Goal: Information Seeking & Learning: Understand process/instructions

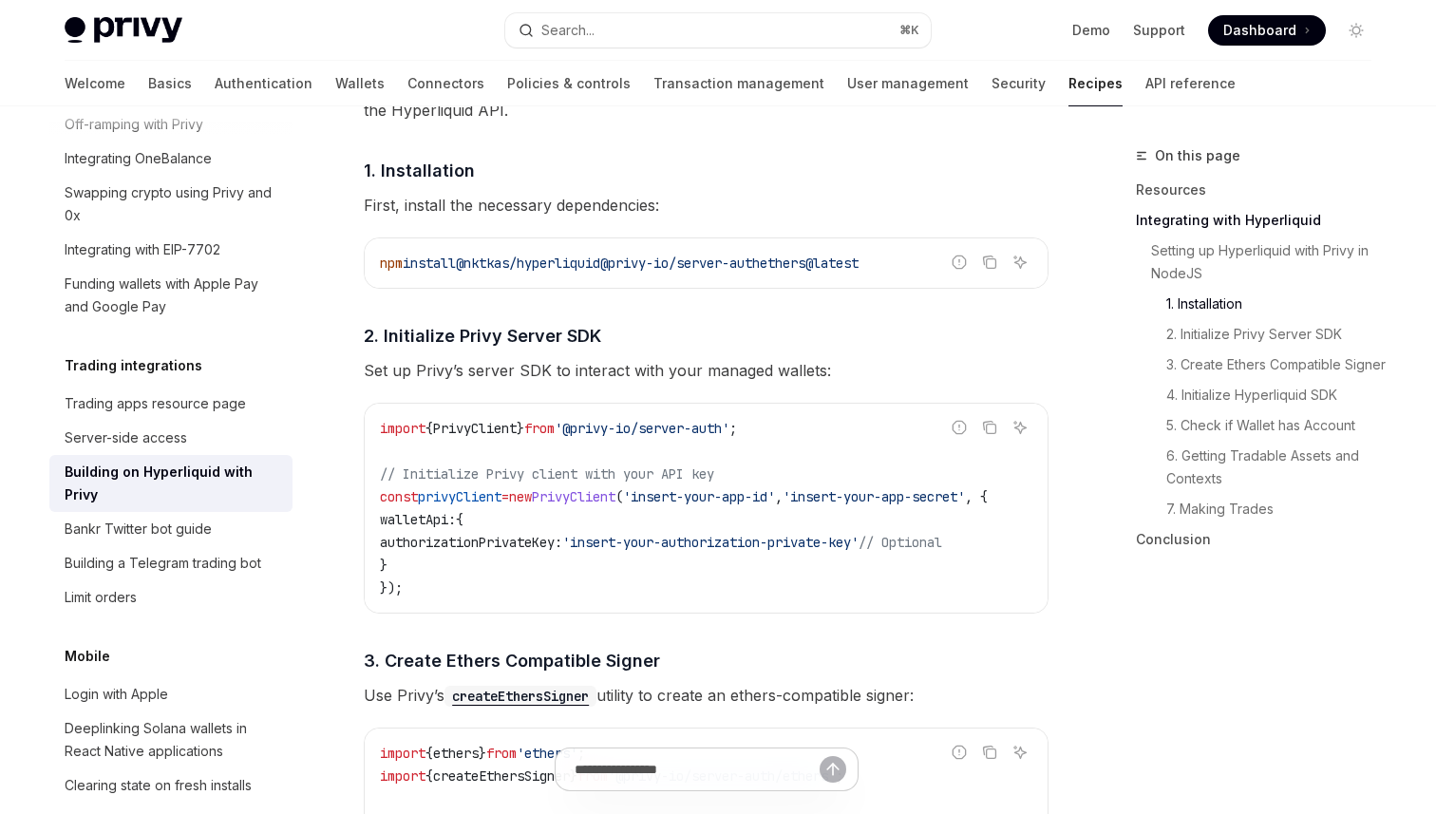
scroll to position [923, 0]
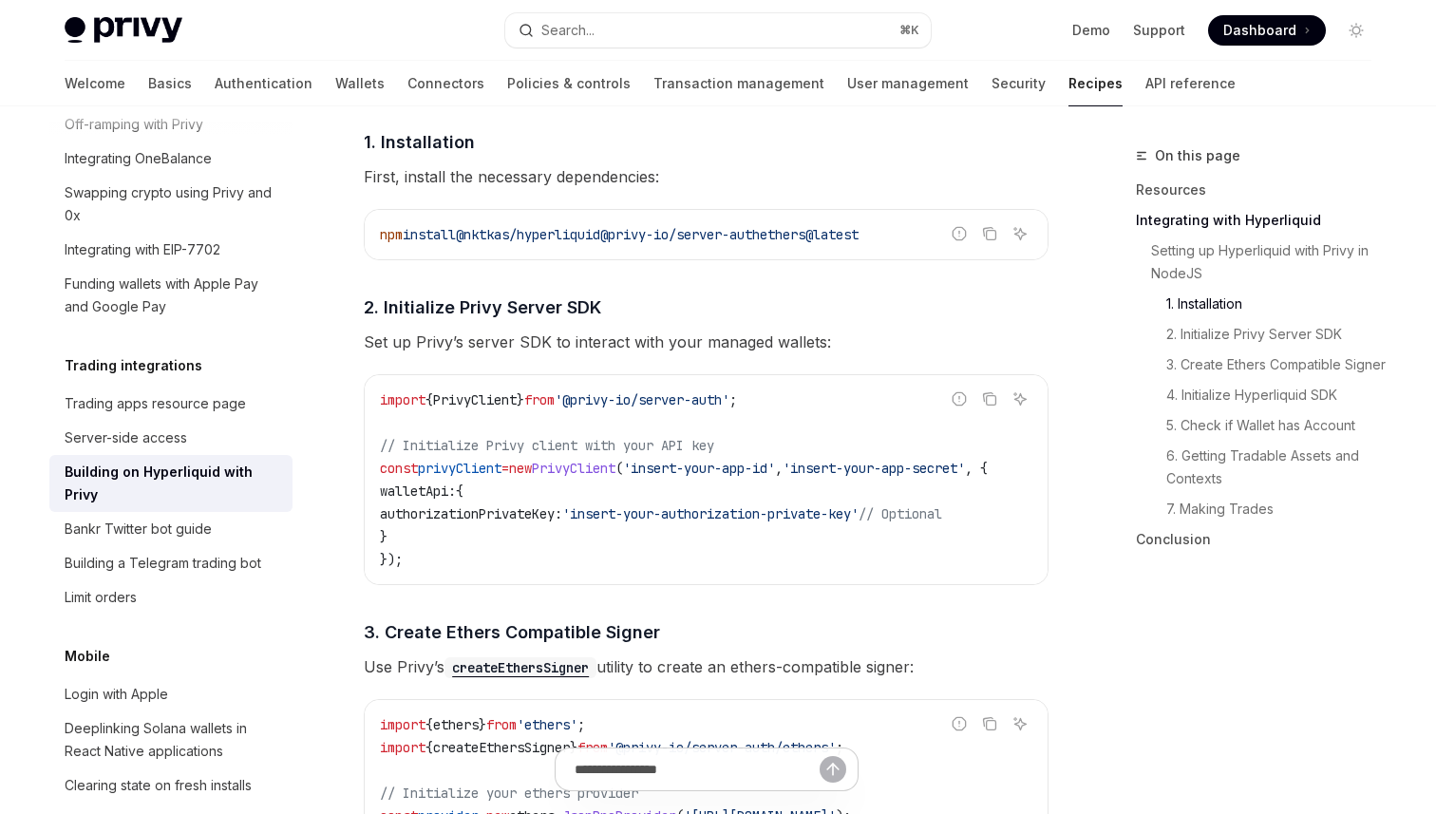
click at [471, 563] on code "import { PrivyClient } from '@privy-io/server-auth' ; // Initialize Privy clien…" at bounding box center [706, 479] width 653 height 182
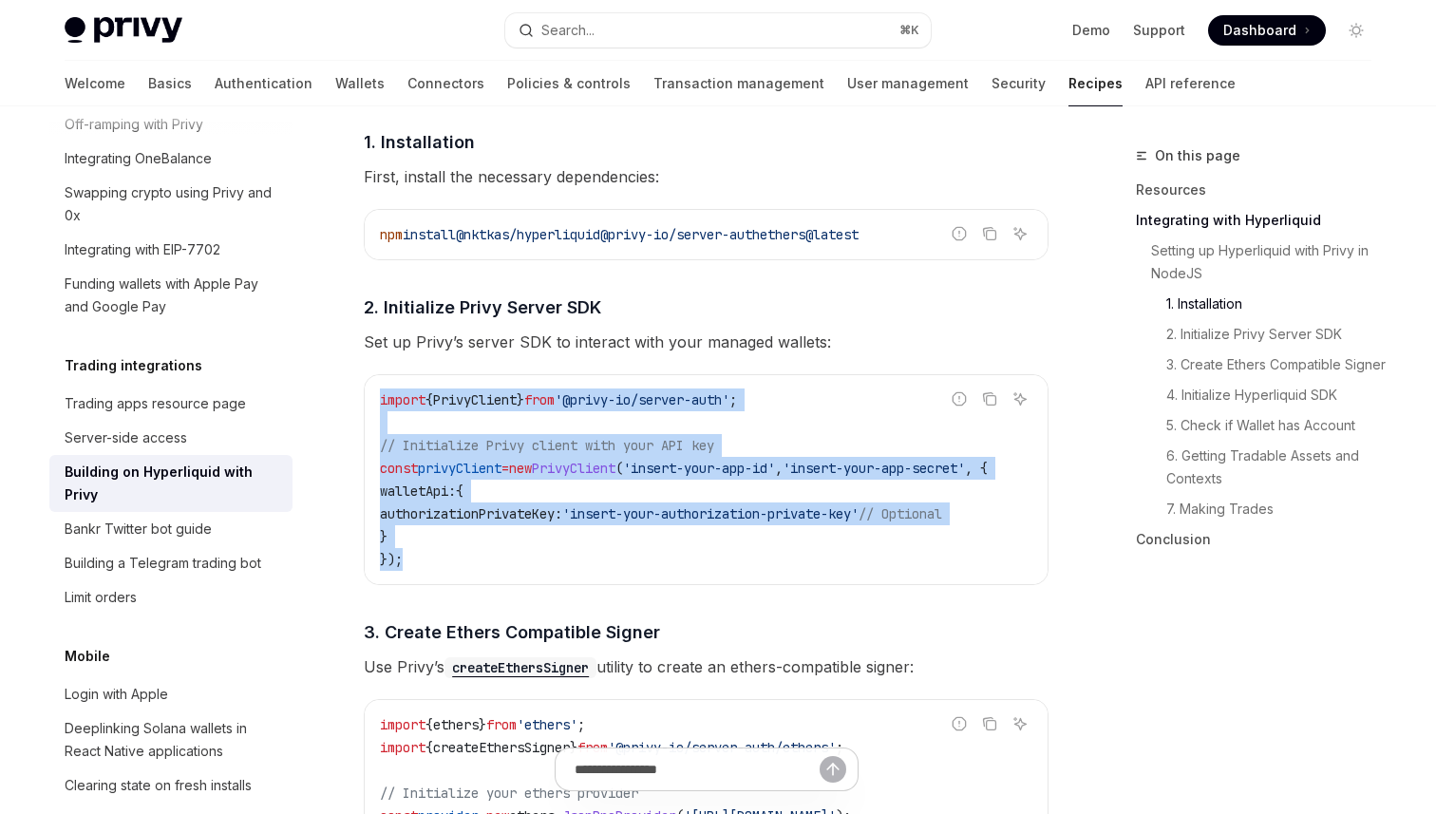
drag, startPoint x: 447, startPoint y: 568, endPoint x: 365, endPoint y: 386, distance: 200.2
click at [365, 386] on div "import { PrivyClient } from '@privy-io/server-auth' ; // Initialize Privy clien…" at bounding box center [706, 479] width 683 height 209
copy code "import { PrivyClient } from '@privy-io/server-auth' ; // Initialize Privy clien…"
click at [466, 546] on code "import { PrivyClient } from '@privy-io/server-auth' ; // Initialize Privy clien…" at bounding box center [706, 479] width 653 height 182
drag, startPoint x: 424, startPoint y: 565, endPoint x: 372, endPoint y: 399, distance: 173.9
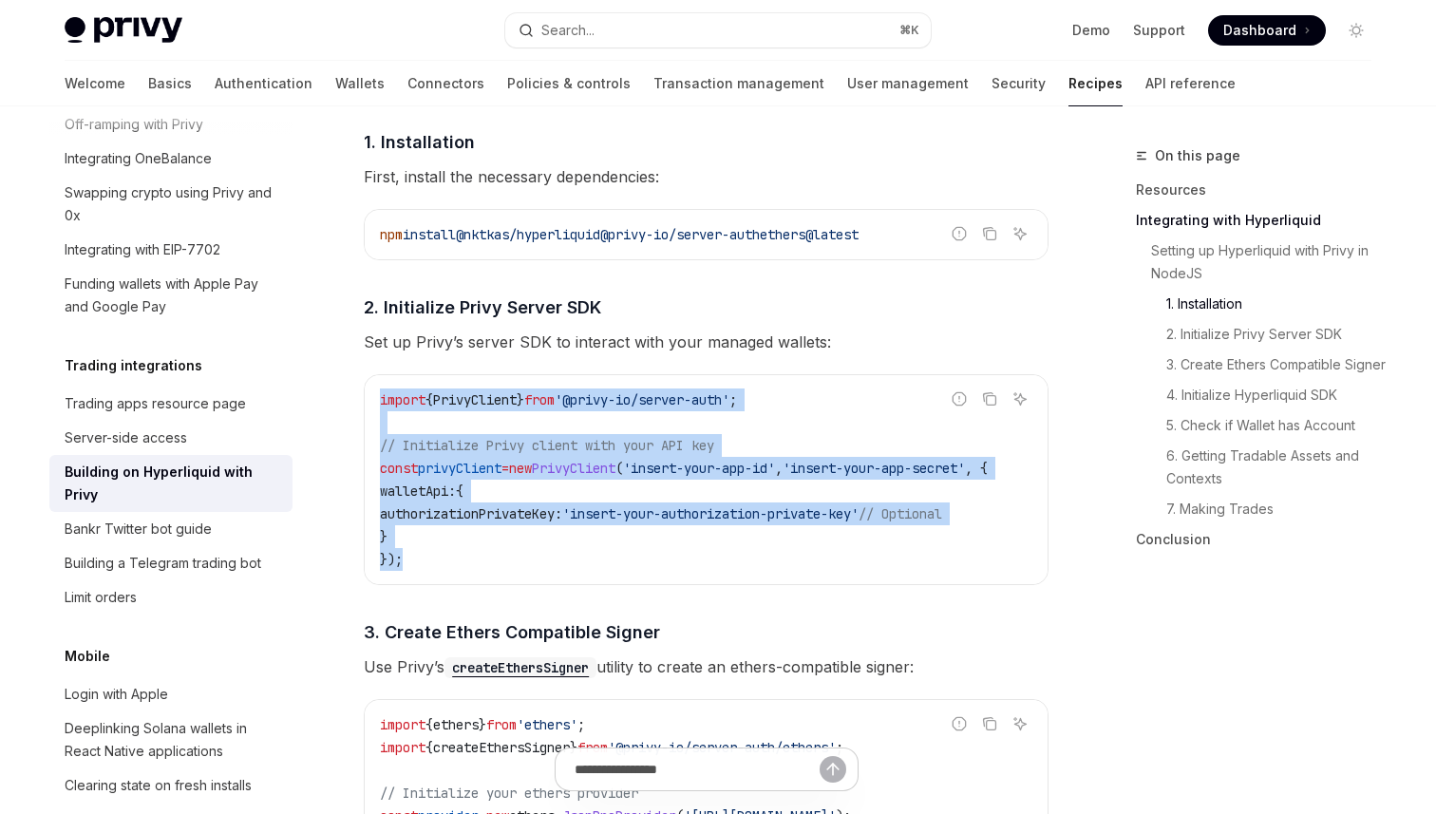
click at [372, 399] on div "import { PrivyClient } from '@privy-io/server-auth' ; // Initialize Privy clien…" at bounding box center [706, 479] width 683 height 209
copy code "import { PrivyClient } from '@privy-io/server-auth' ; // Initialize Privy clien…"
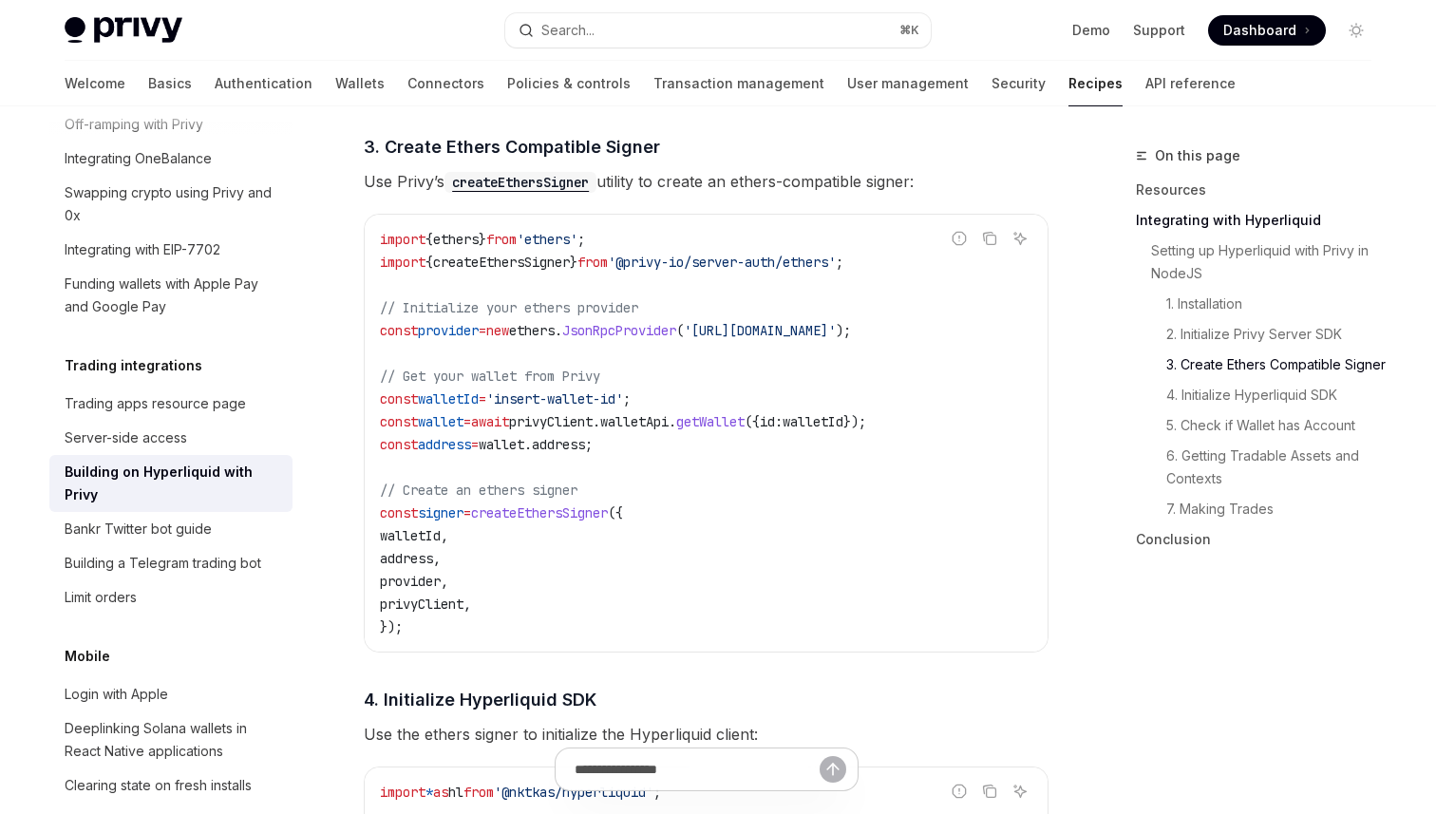
scroll to position [1409, 0]
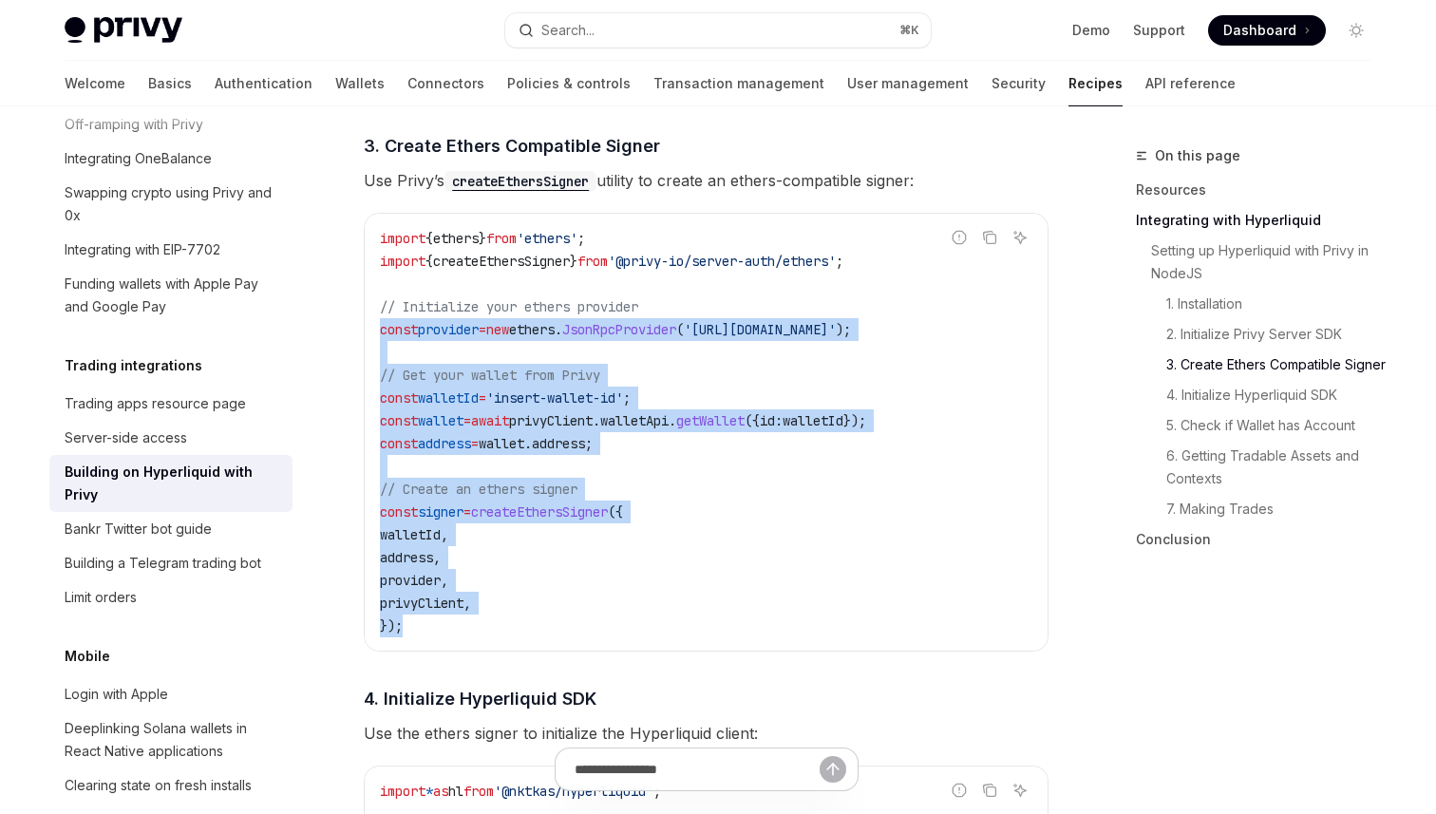
drag, startPoint x: 373, startPoint y: 337, endPoint x: 968, endPoint y: 637, distance: 665.9
click at [968, 637] on div "import { ethers } from 'ethers' ; import { createEthersSigner } from '@privy-io…" at bounding box center [706, 432] width 683 height 437
copy code "const provider = new ethers . JsonRpcProvider ( 'https://base.llamarpc.com' ); …"
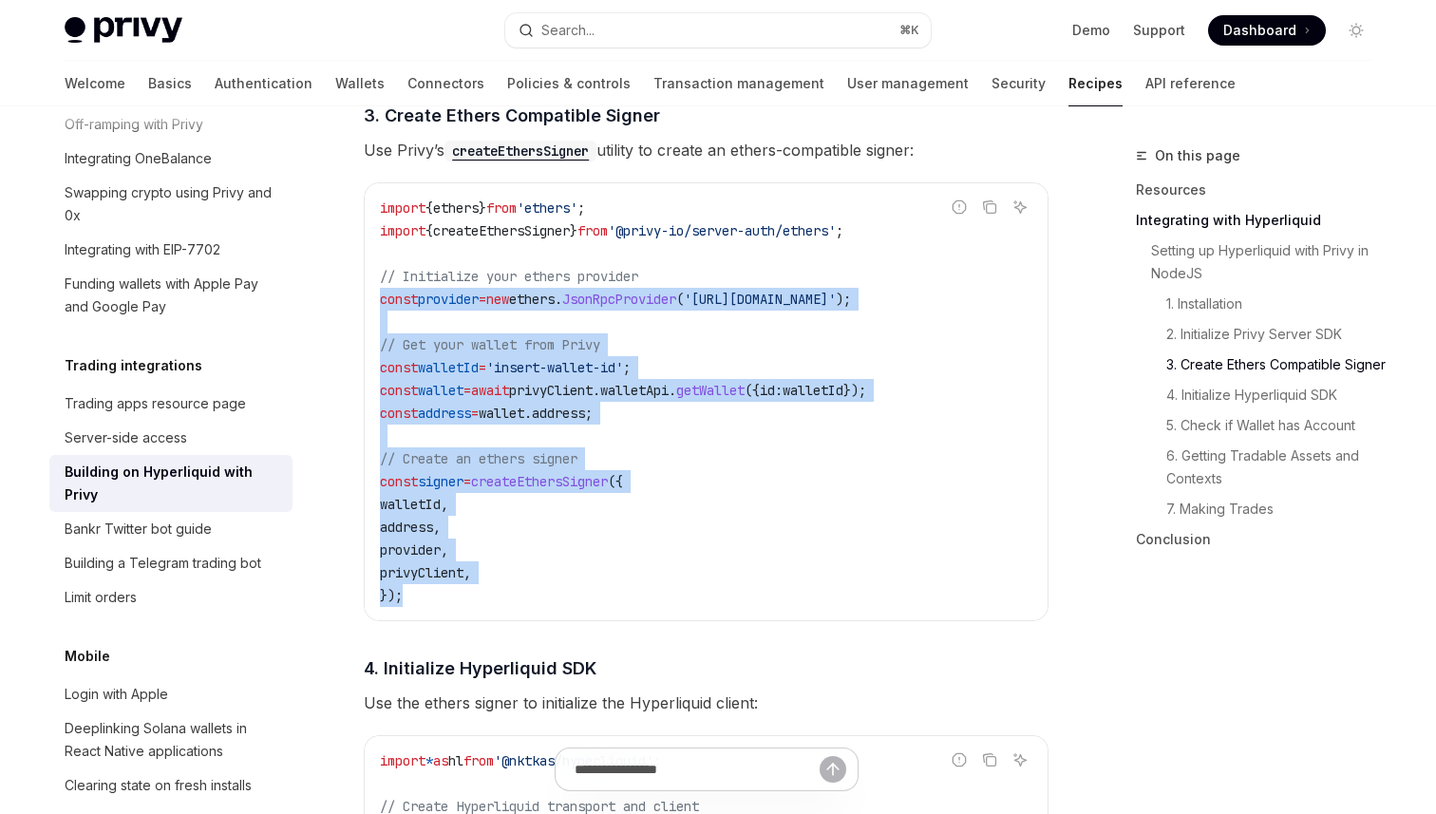
scroll to position [1451, 0]
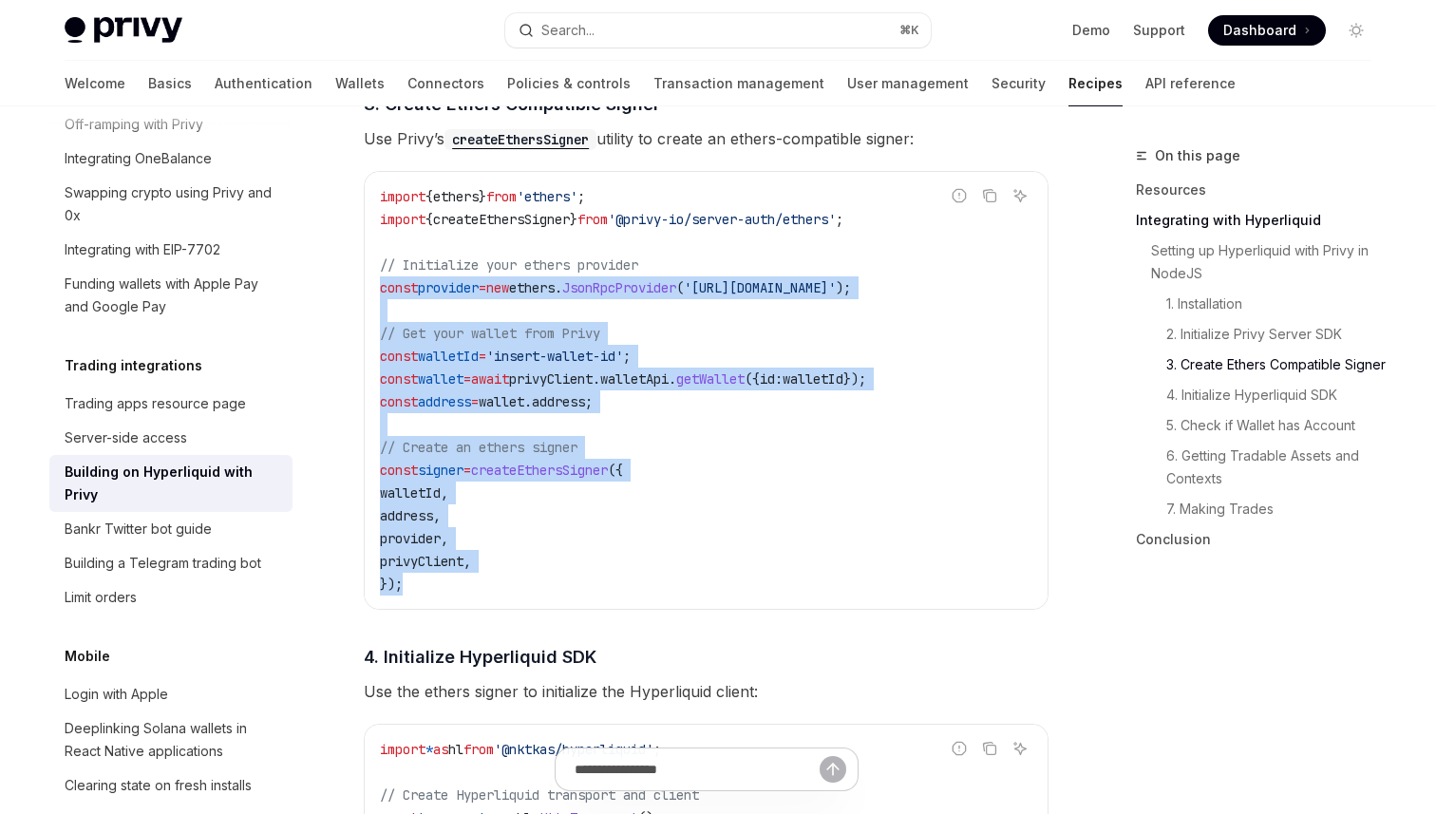
click at [599, 474] on span "createEthersSigner" at bounding box center [539, 470] width 137 height 17
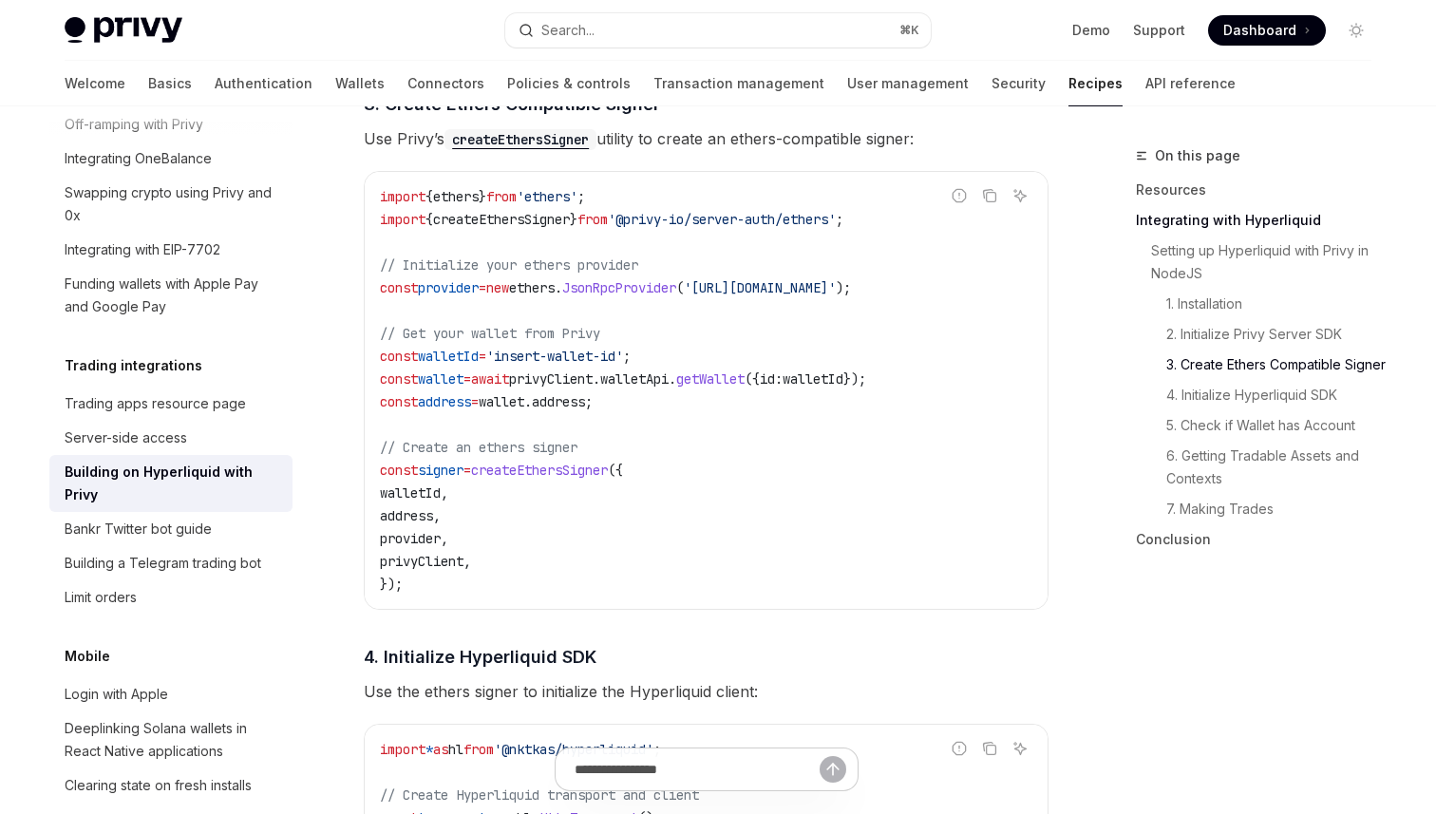
click at [599, 474] on span "createEthersSigner" at bounding box center [539, 470] width 137 height 17
click at [577, 218] on span "}" at bounding box center [574, 219] width 8 height 17
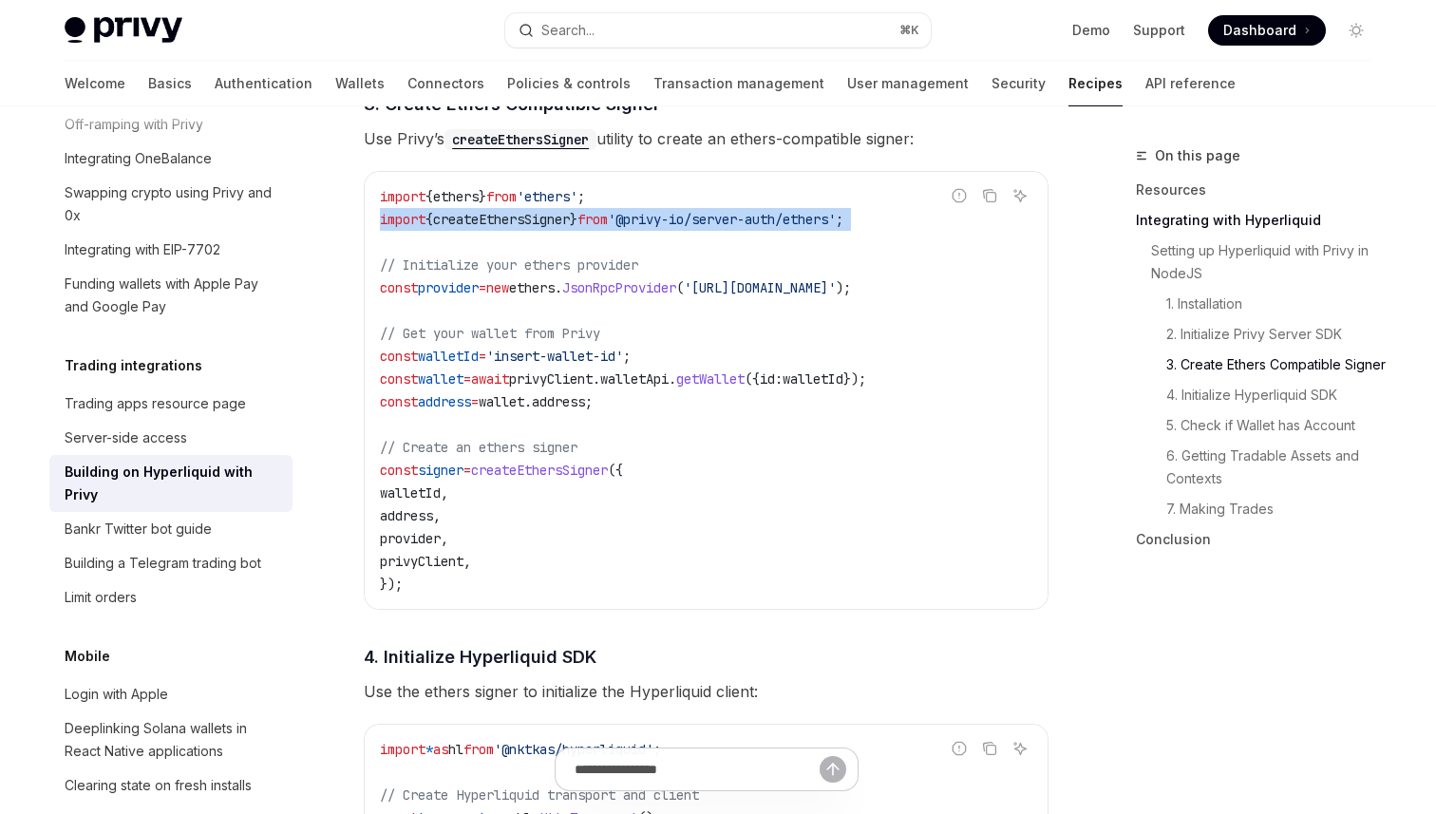
click at [577, 218] on span "}" at bounding box center [574, 219] width 8 height 17
copy code "import { createEthersSigner } from '@privy-io/server-auth/ethers' ;"
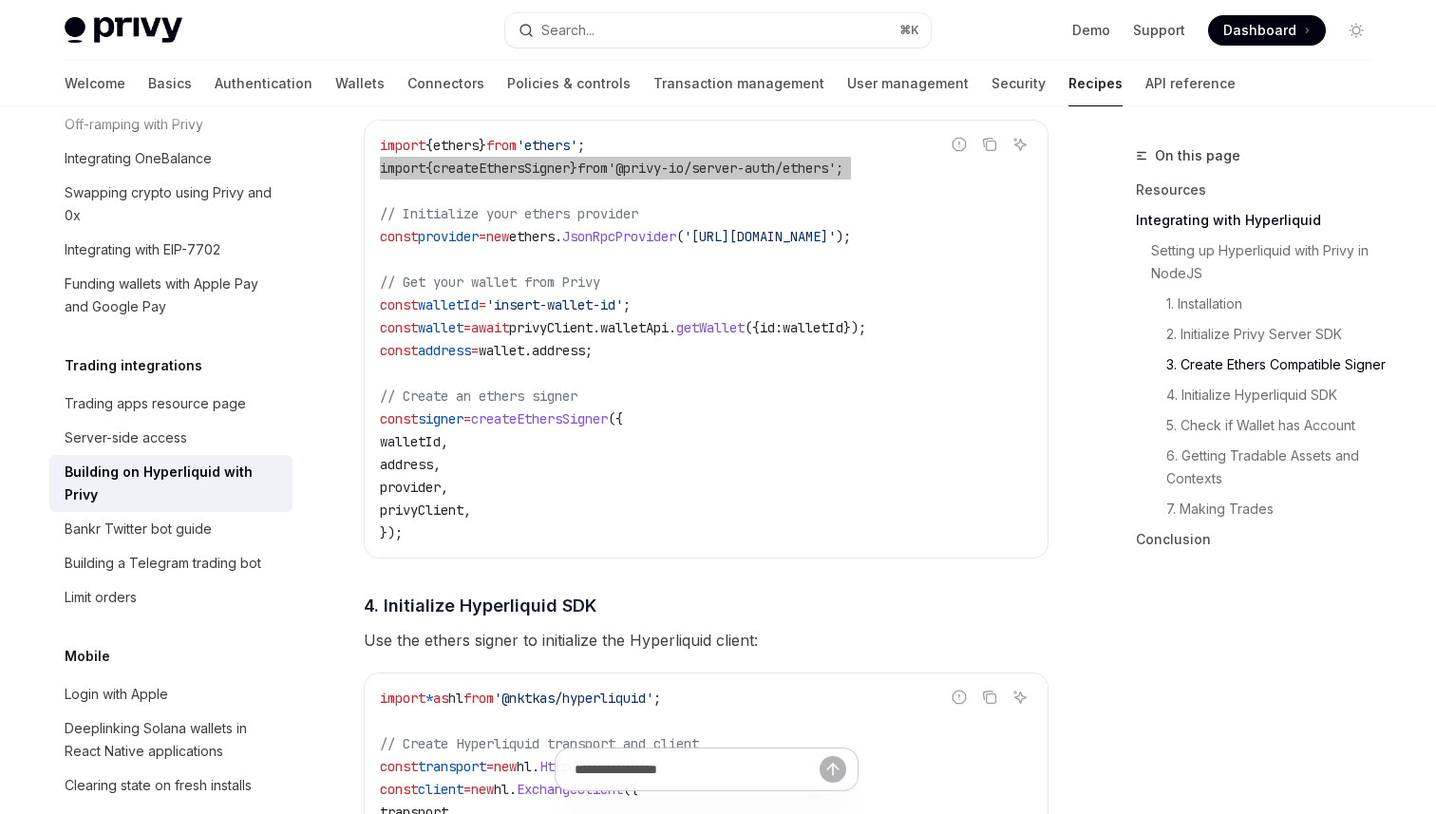
scroll to position [1496, 0]
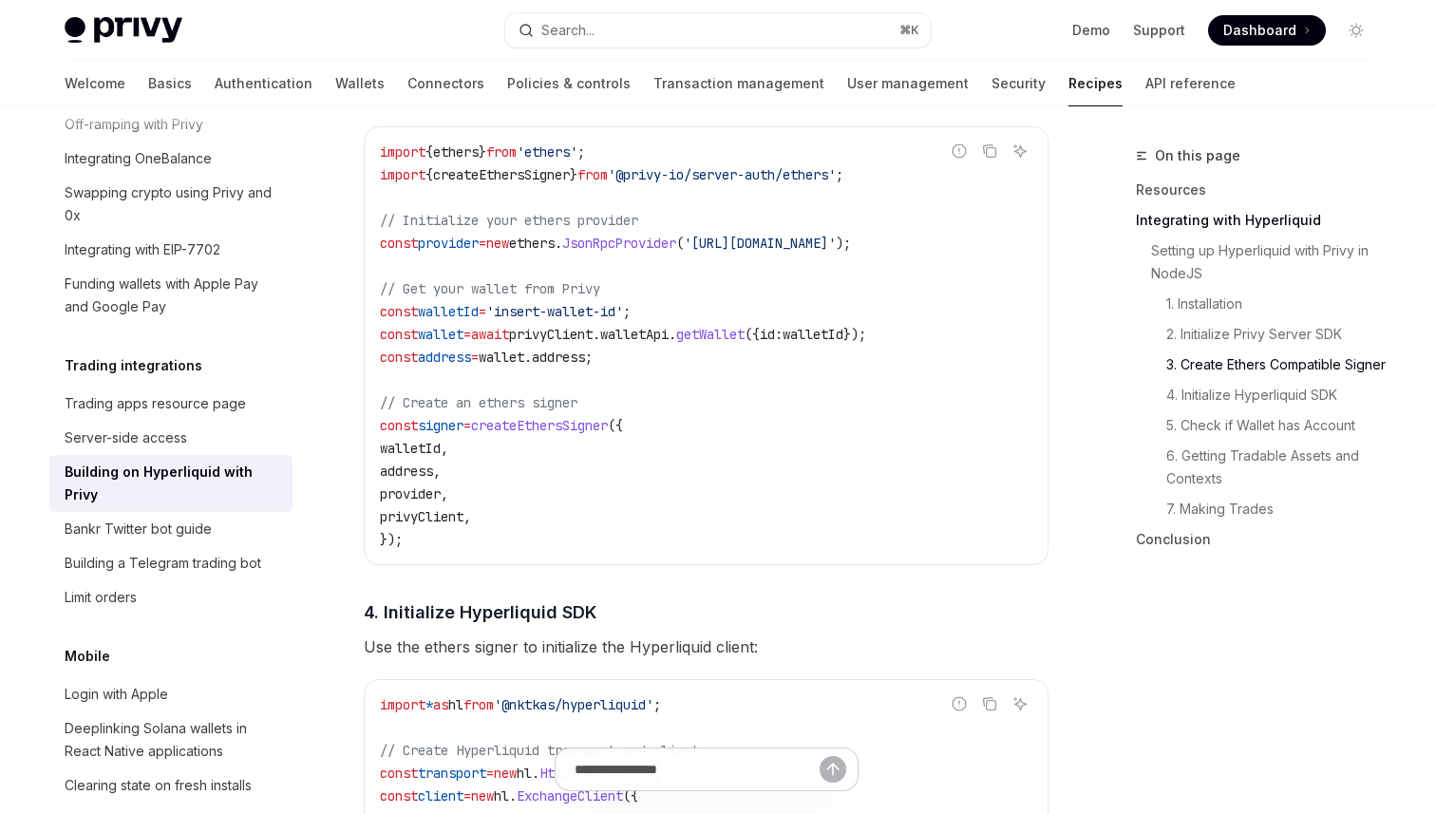
click at [673, 235] on code "import { ethers } from 'ethers' ; import { createEthersSigner } from '@privy-io…" at bounding box center [706, 346] width 652 height 410
drag, startPoint x: 674, startPoint y: 181, endPoint x: 890, endPoint y: 181, distance: 215.6
click at [836, 181] on span "'@privy-io/server-auth/ethers'" at bounding box center [722, 174] width 228 height 17
copy span "privy-io/server-auth/ethers"
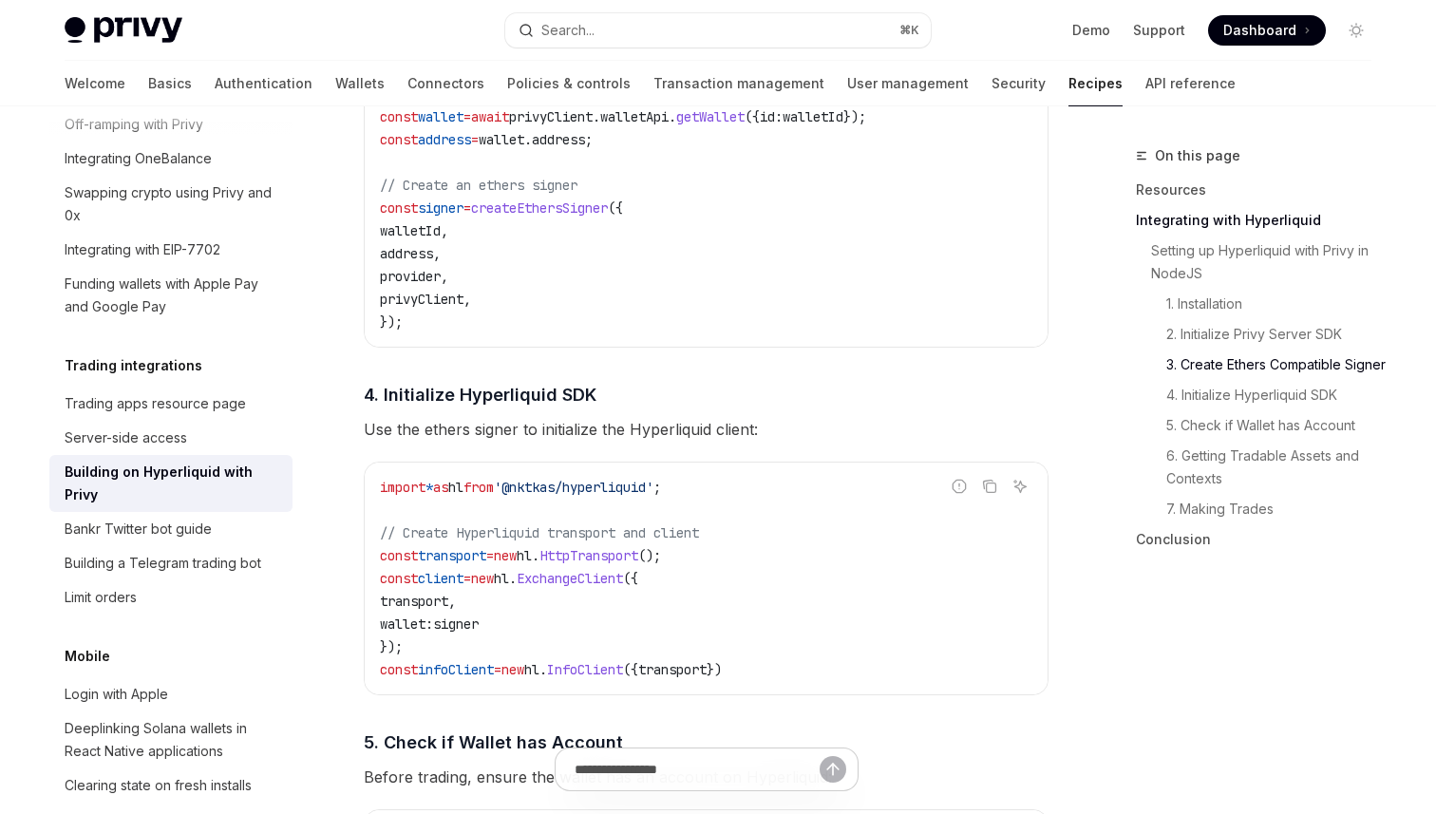
scroll to position [1706, 0]
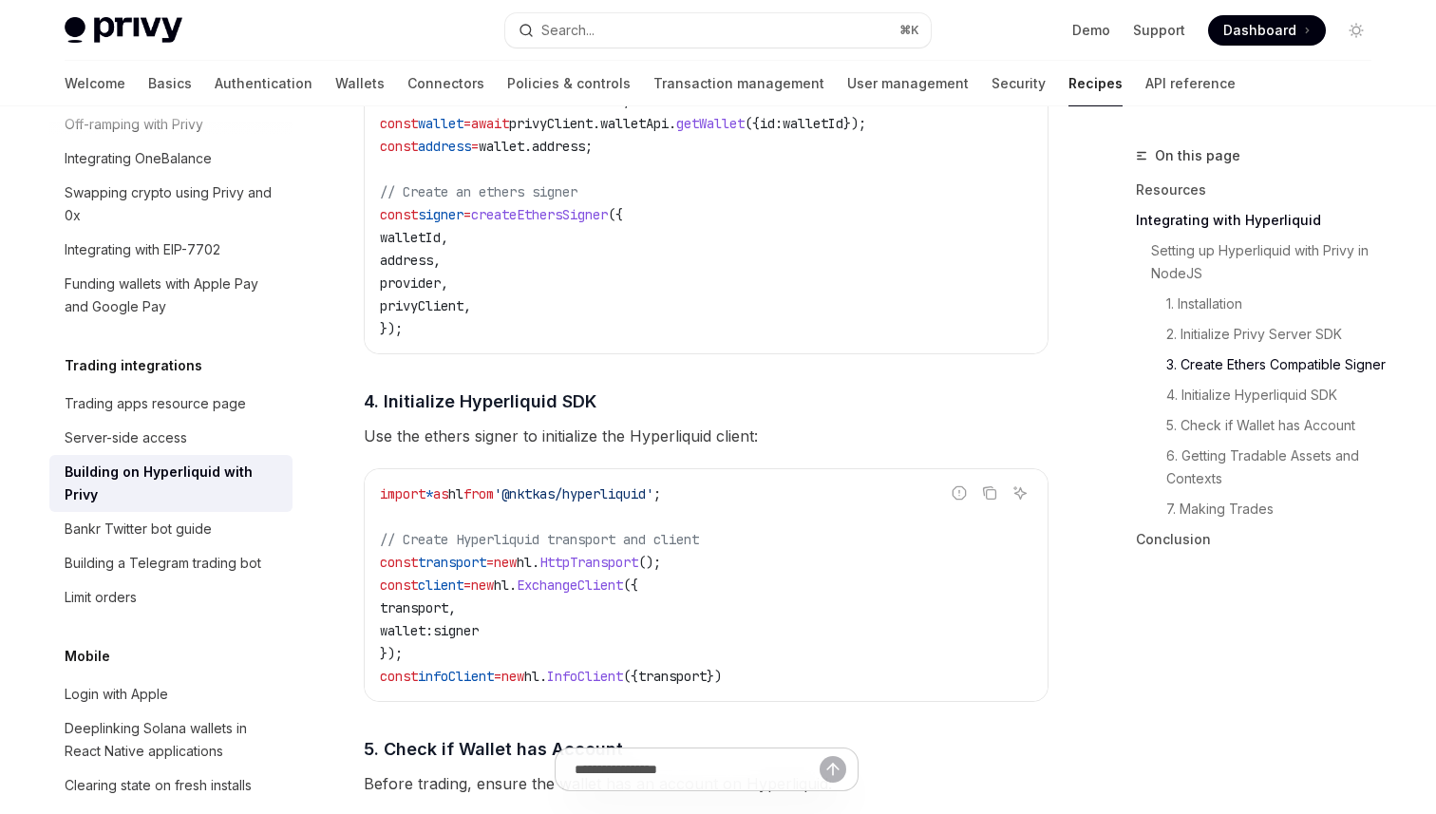
drag, startPoint x: 810, startPoint y: 676, endPoint x: 386, endPoint y: 537, distance: 446.8
click at [386, 537] on code "import * as hl from '@nktkas/hyperliquid' ; // Create Hyperliquid transport and…" at bounding box center [706, 584] width 652 height 205
click at [447, 502] on span "as" at bounding box center [440, 493] width 15 height 17
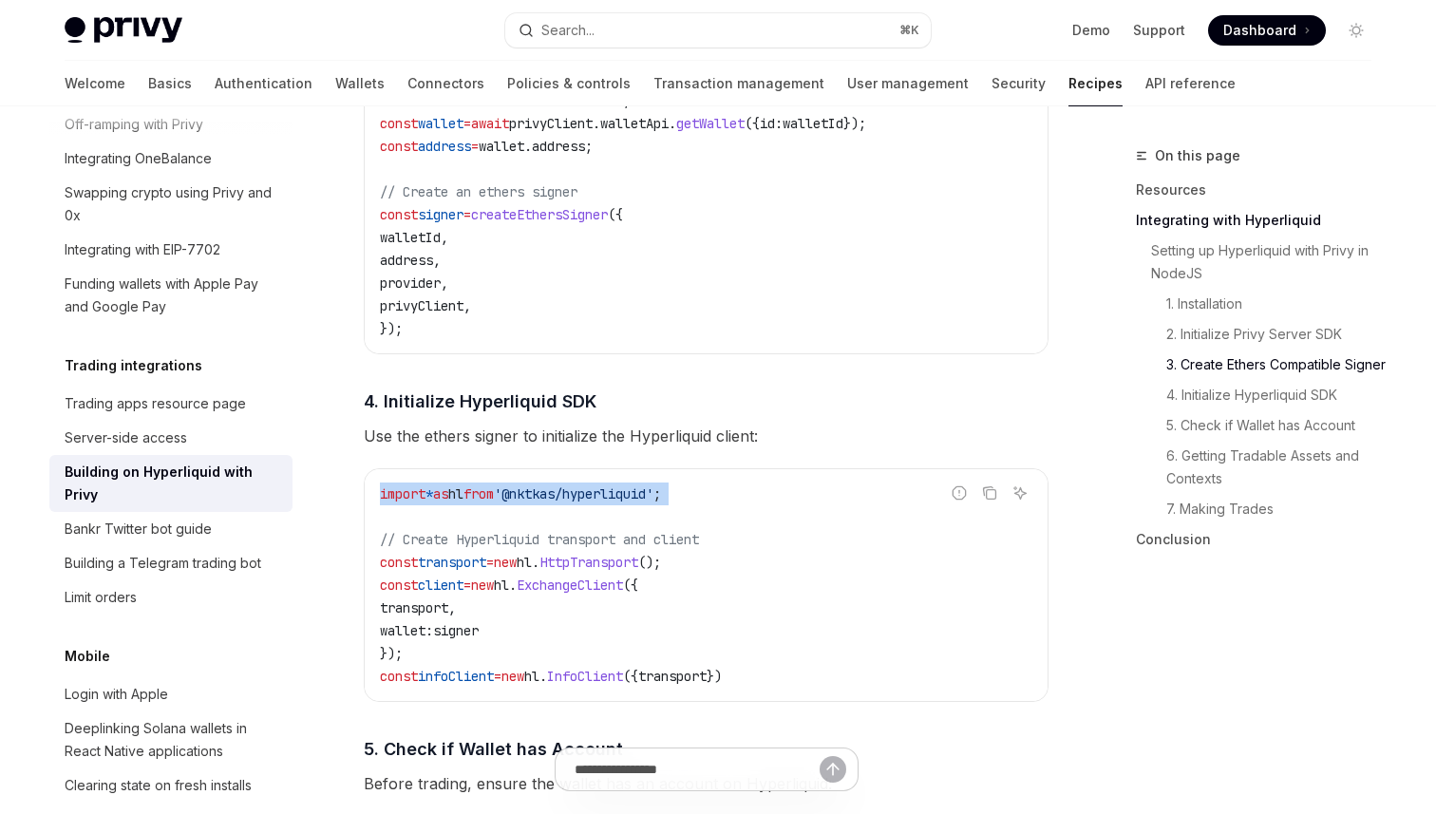
copy code "import * as hl from '@nktkas/hyperliquid' ;"
drag, startPoint x: 820, startPoint y: 684, endPoint x: 363, endPoint y: 573, distance: 471.0
click at [364, 573] on div "Report incorrect code Copy Ask AI import * as hl from '@nktkas/hyperliquid' ; /…" at bounding box center [706, 585] width 685 height 234
copy code "const transport = new hl . HttpTransport (); const client = new hl . ExchangeCl…"
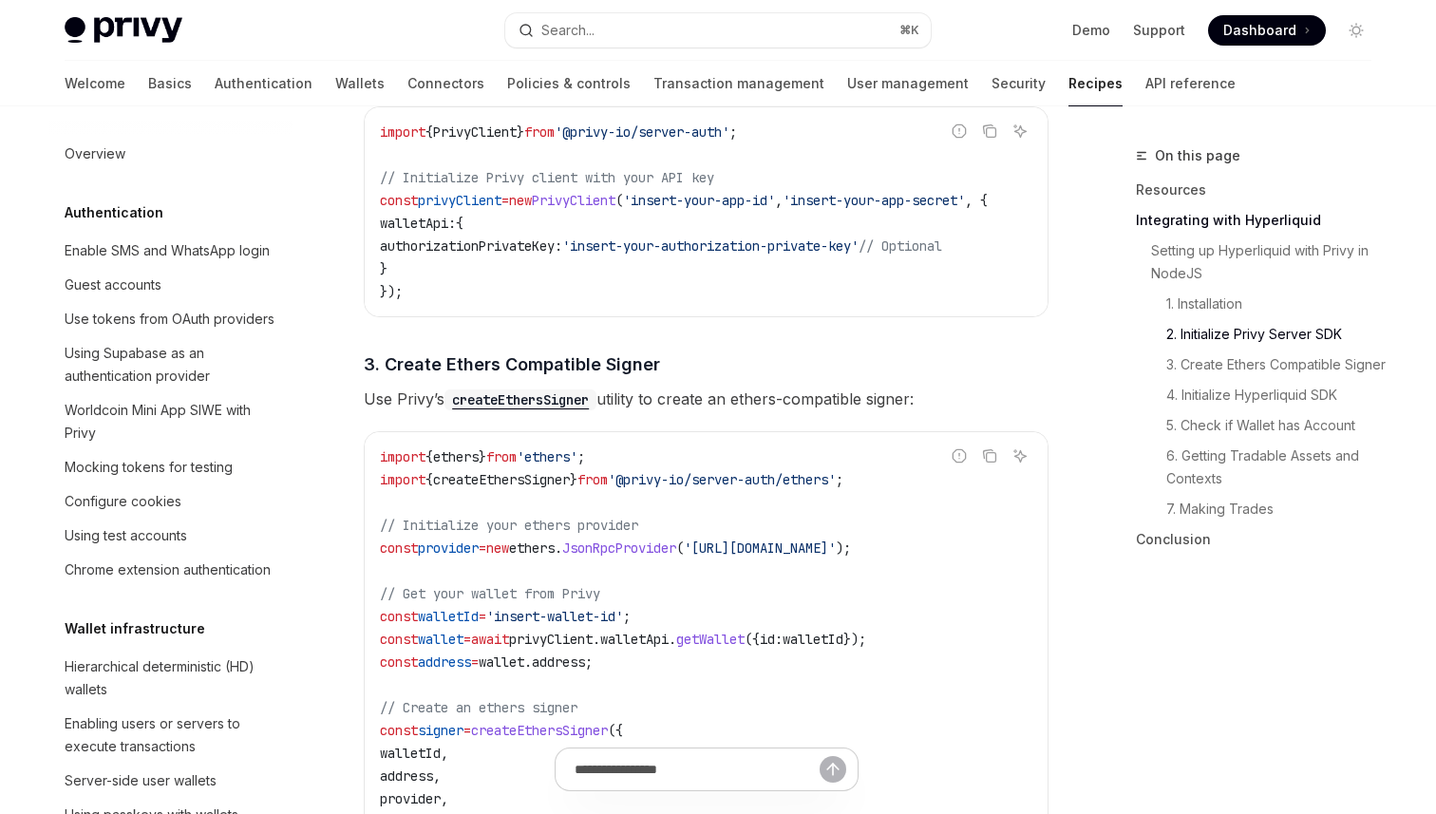
scroll to position [1773, 0]
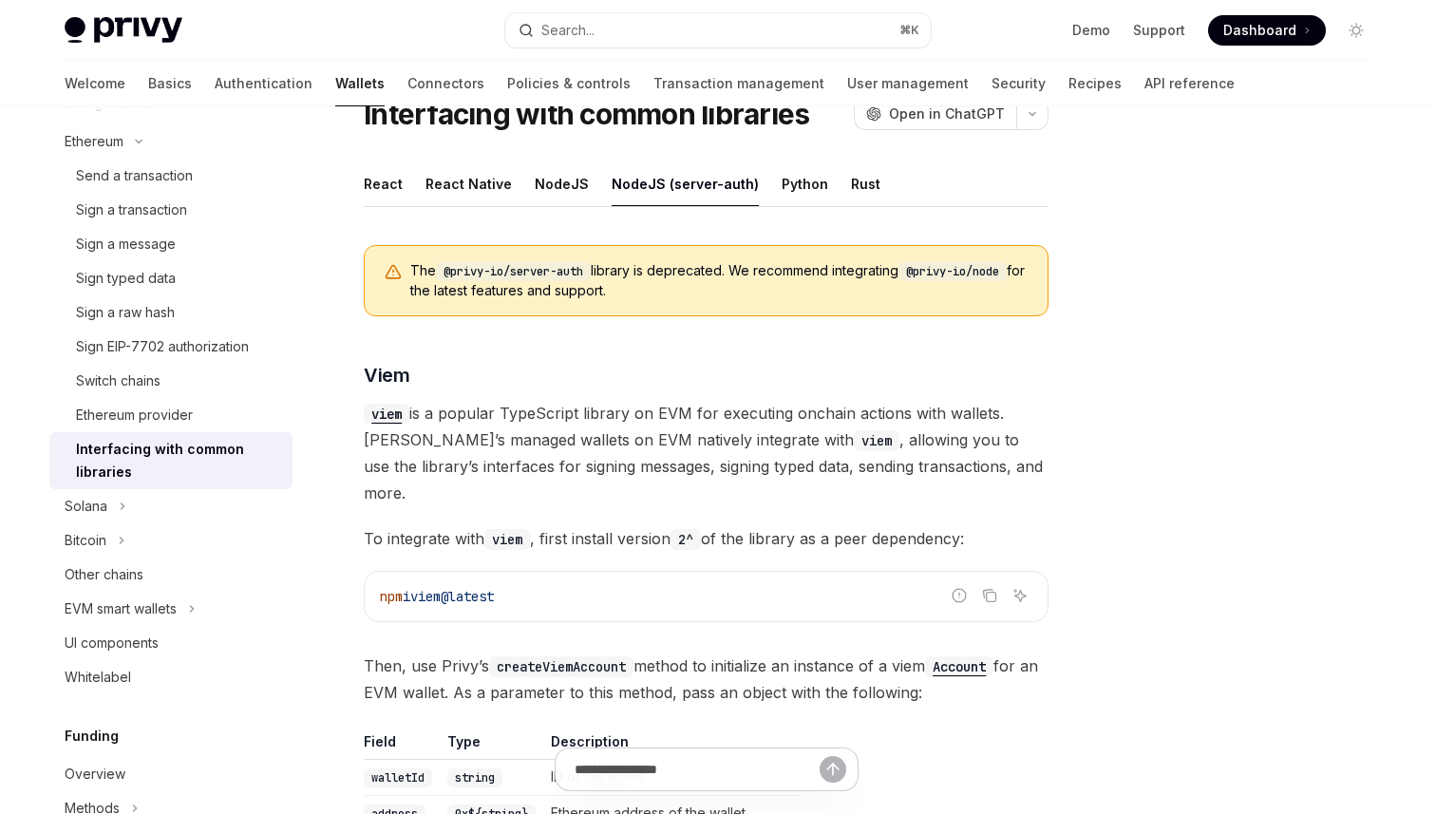
scroll to position [80, 0]
drag, startPoint x: 922, startPoint y: 271, endPoint x: 1006, endPoint y: 271, distance: 83.6
click at [1006, 271] on code "@privy-io/node" at bounding box center [952, 269] width 108 height 19
click at [933, 286] on span "The @privy-io/server-auth library is deprecated. We recommend integrating @priv…" at bounding box center [719, 278] width 618 height 39
click at [951, 273] on code "@privy-io/node" at bounding box center [952, 269] width 108 height 19
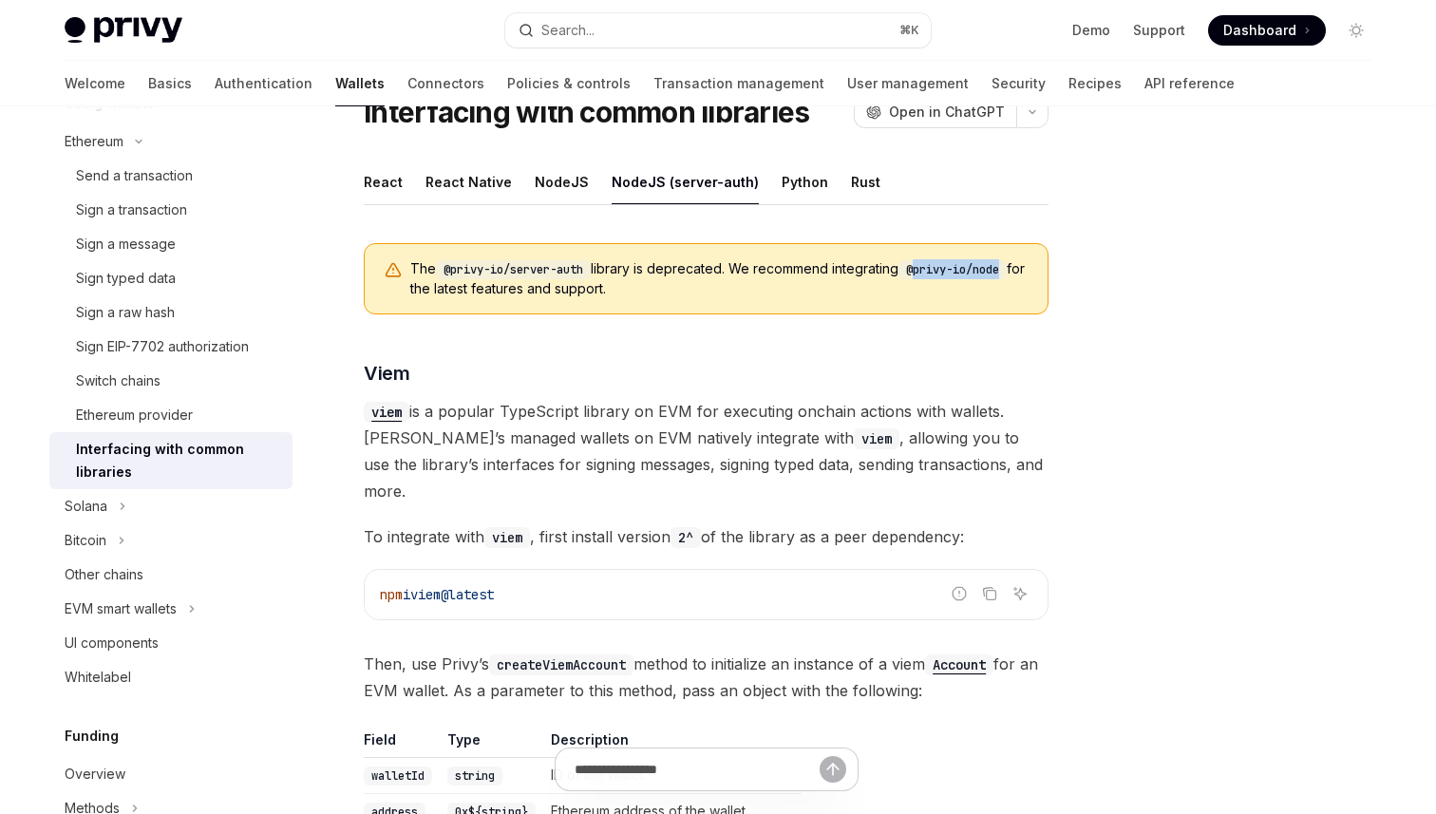
drag, startPoint x: 927, startPoint y: 271, endPoint x: 1020, endPoint y: 272, distance: 93.1
click at [1007, 272] on code "@privy-io/node" at bounding box center [952, 269] width 108 height 19
drag, startPoint x: 1022, startPoint y: 272, endPoint x: 920, endPoint y: 274, distance: 101.6
click at [920, 274] on code "@privy-io/node" at bounding box center [952, 269] width 108 height 19
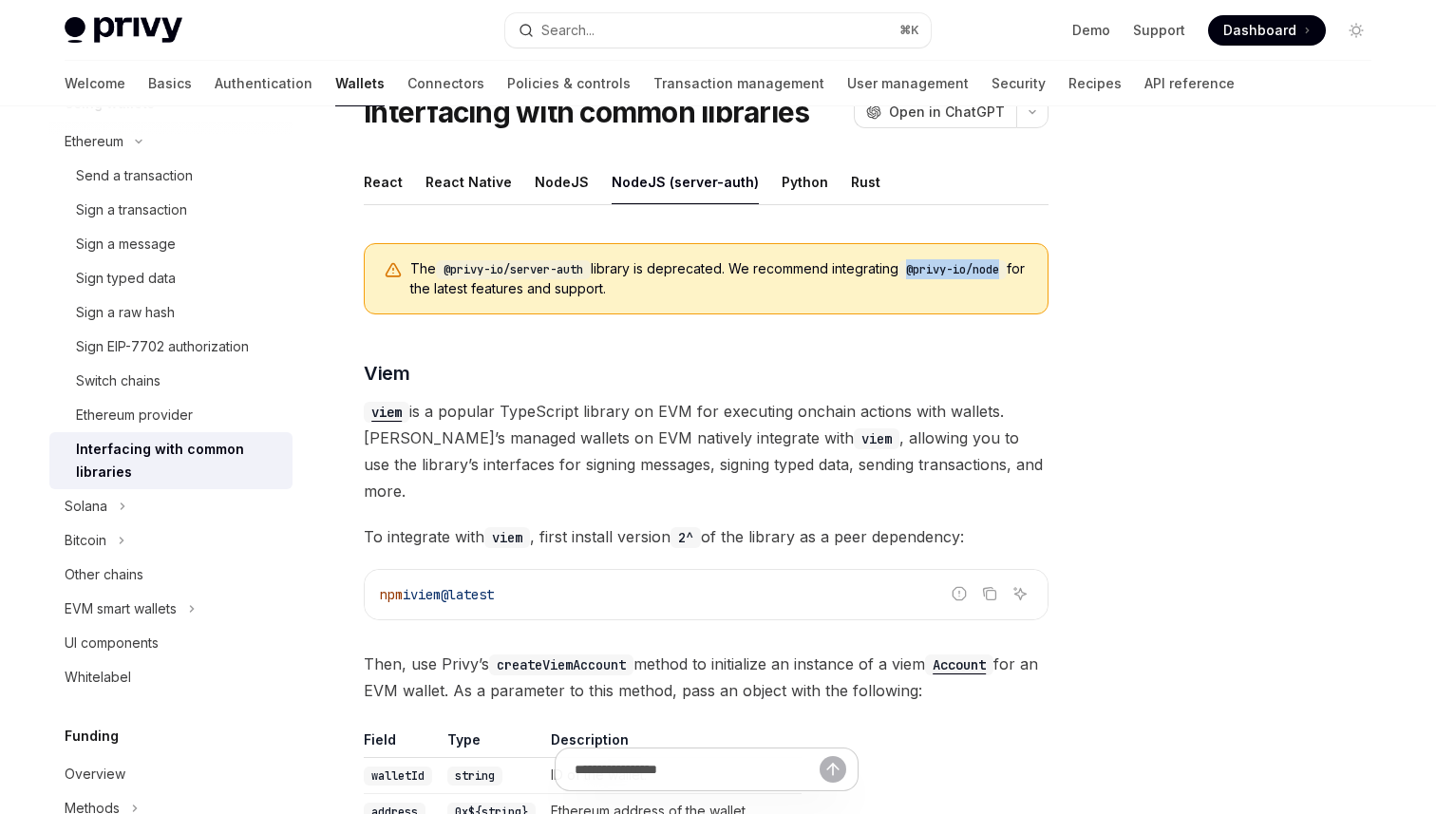
copy code "@privy-io/node"
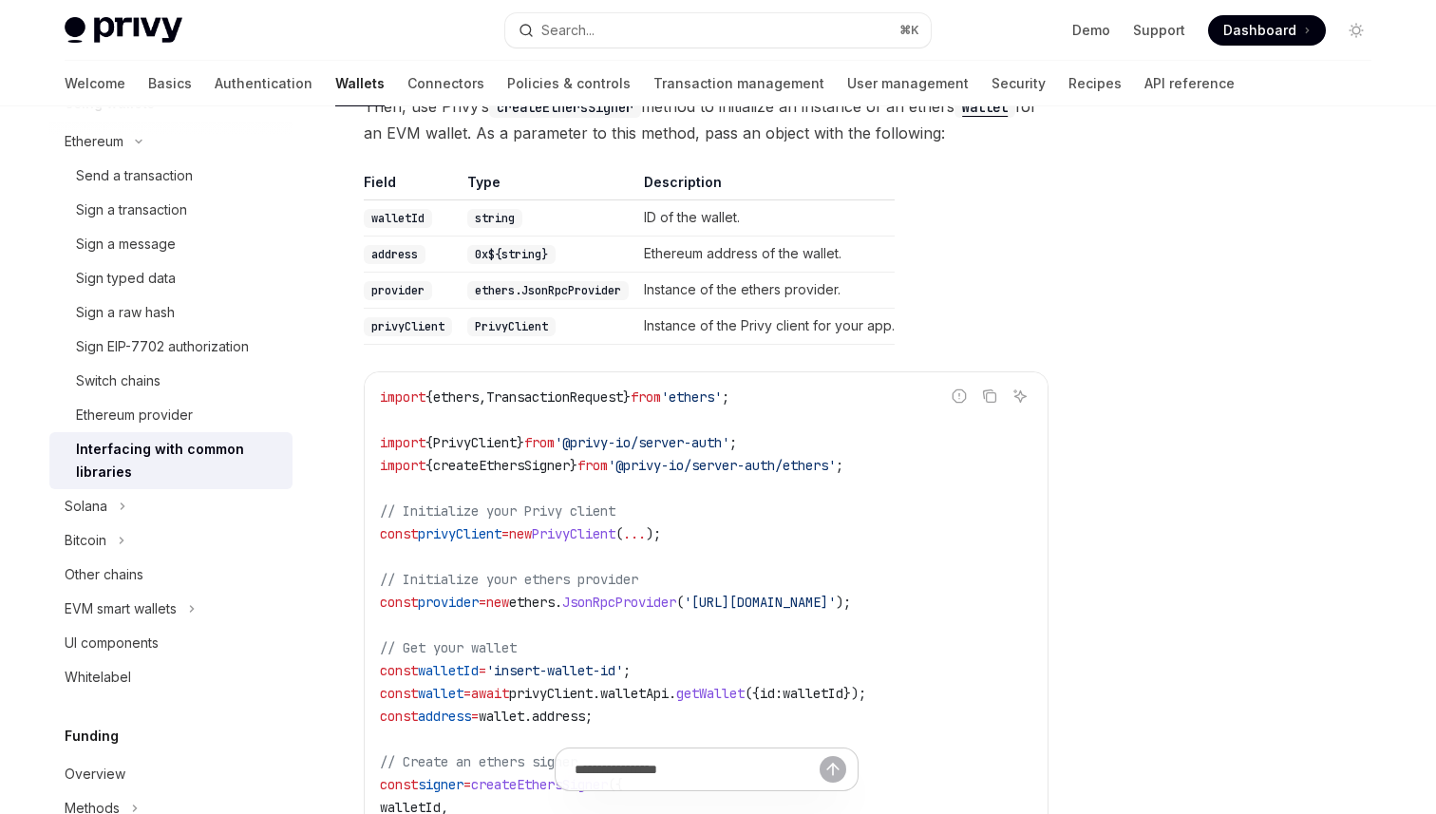
scroll to position [1976, 0]
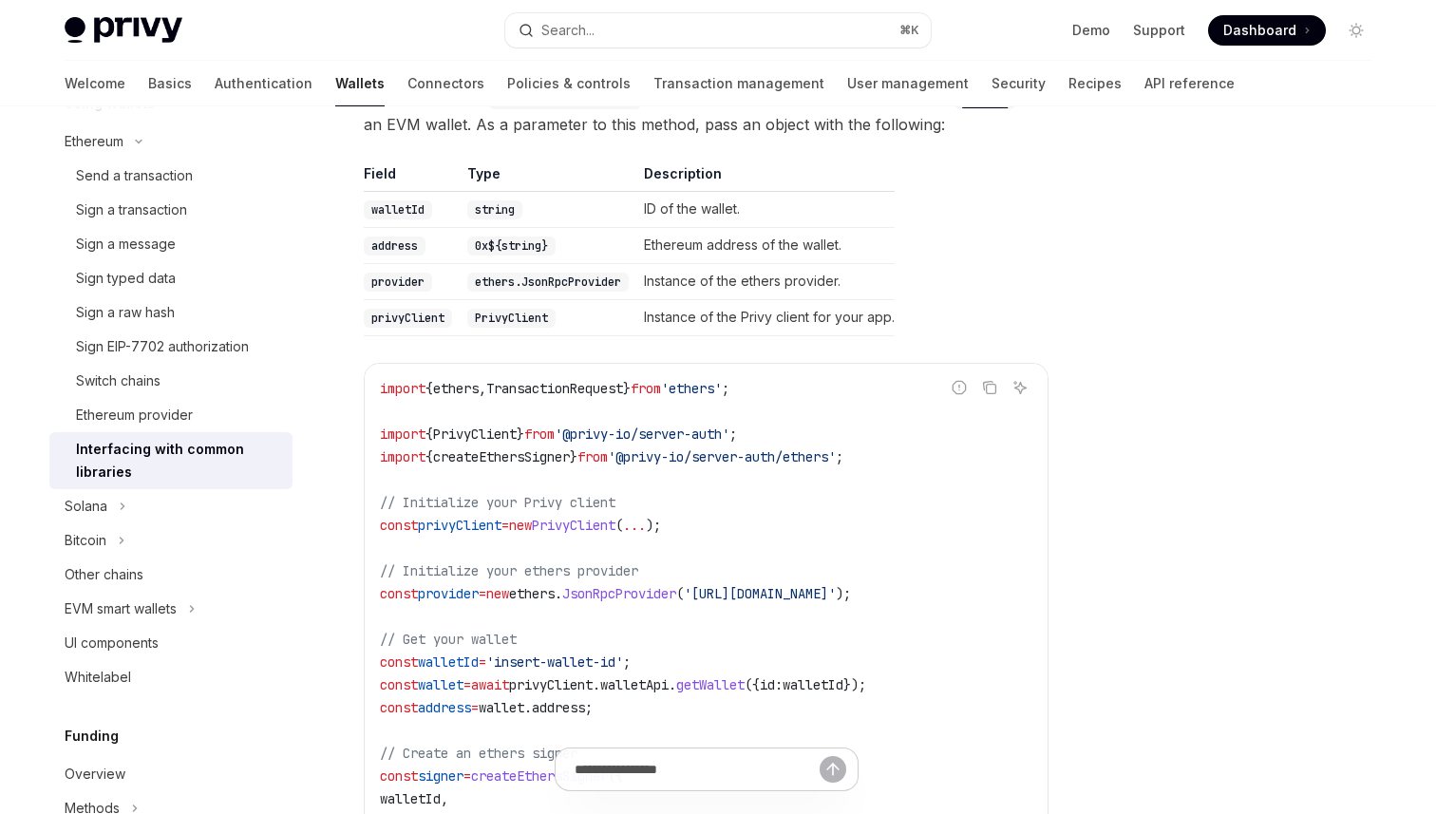
click at [935, 407] on code "import { ethers , TransactionRequest } from 'ethers' ; import { PrivyClient } f…" at bounding box center [706, 639] width 652 height 524
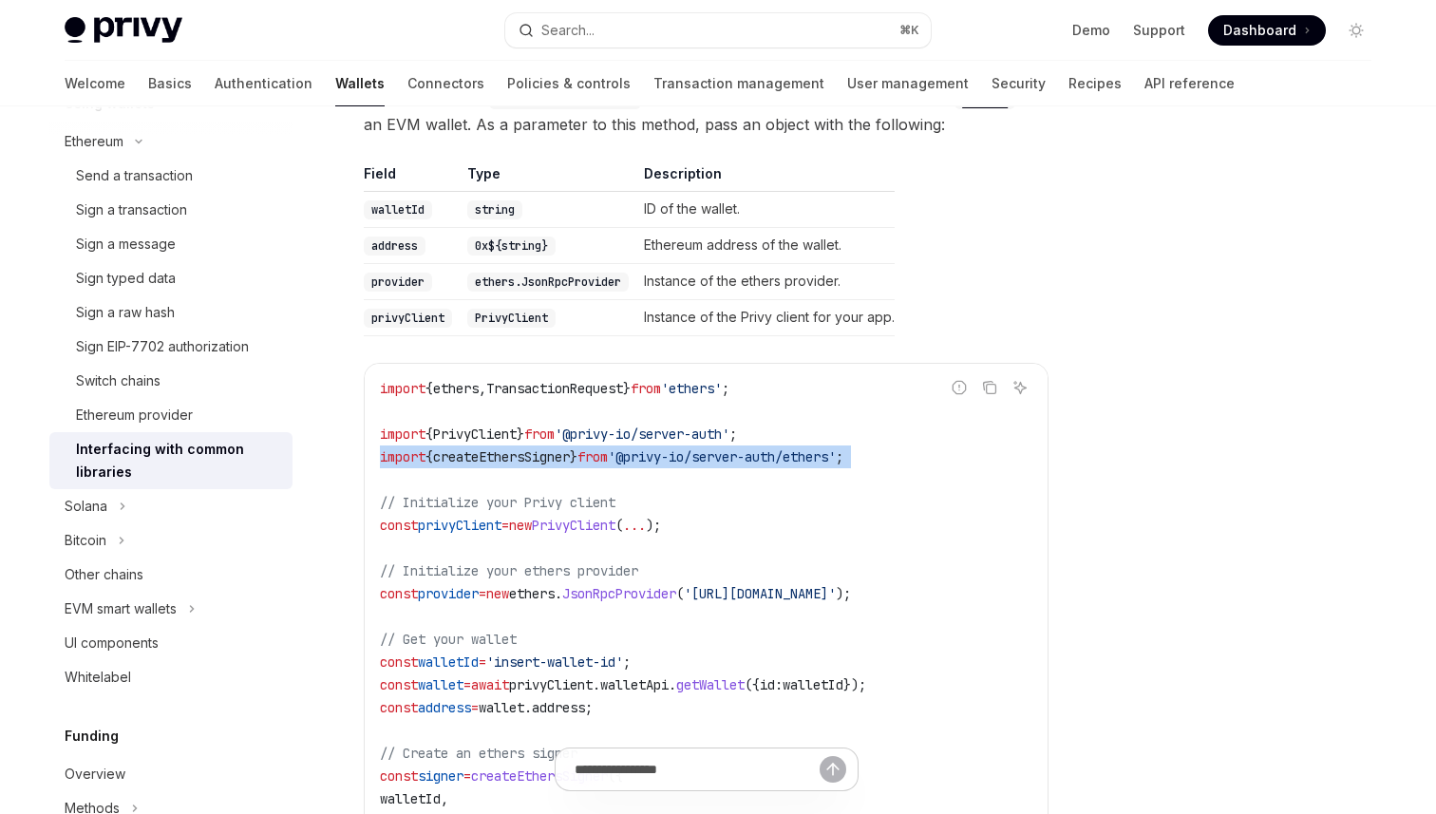
click at [935, 407] on code "import { ethers , TransactionRequest } from 'ethers' ; import { PrivyClient } f…" at bounding box center [706, 639] width 652 height 524
copy code "import { createEthersSigner } from '@privy-io/server-auth/ethers' ;"
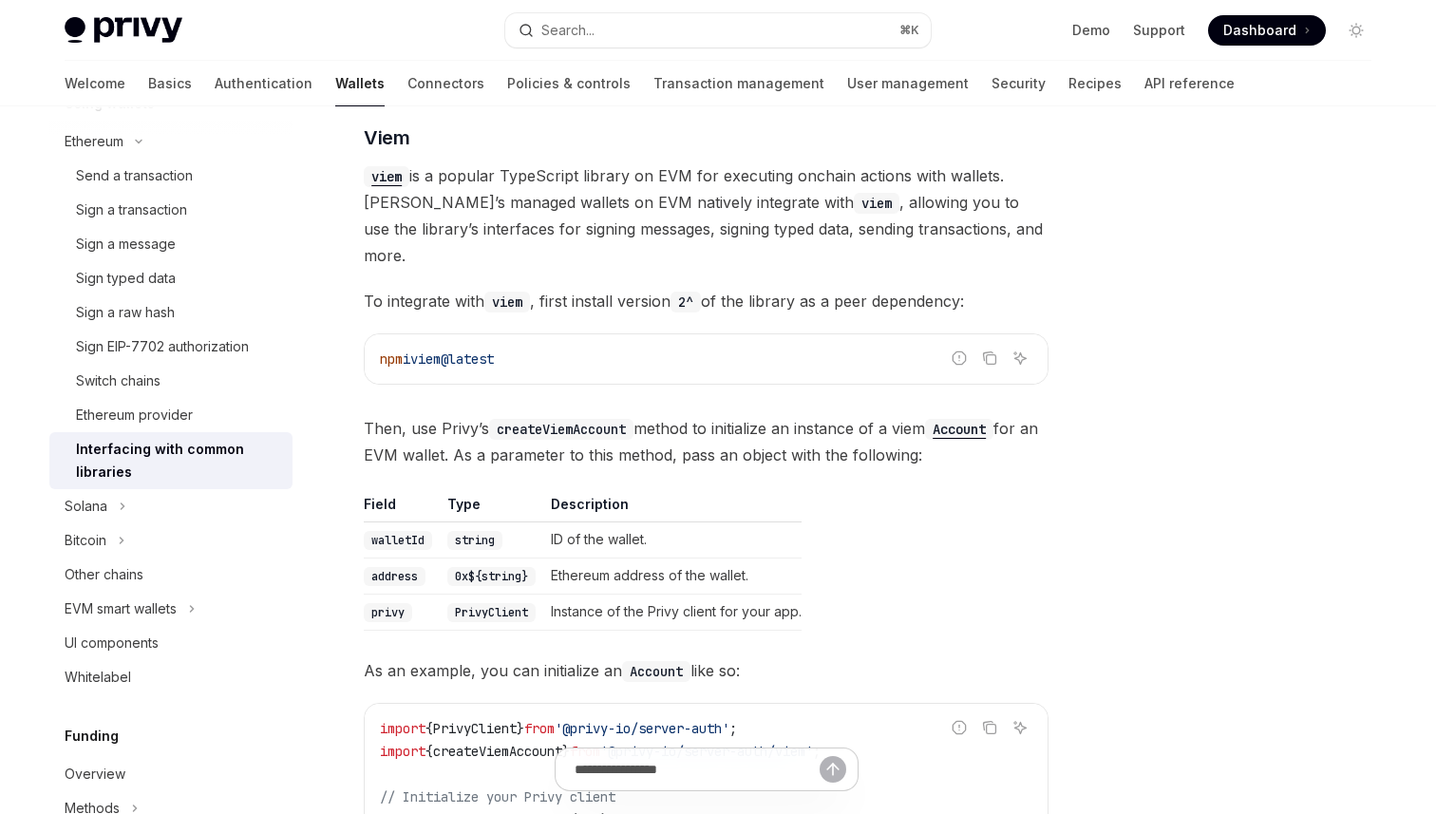
scroll to position [343, 0]
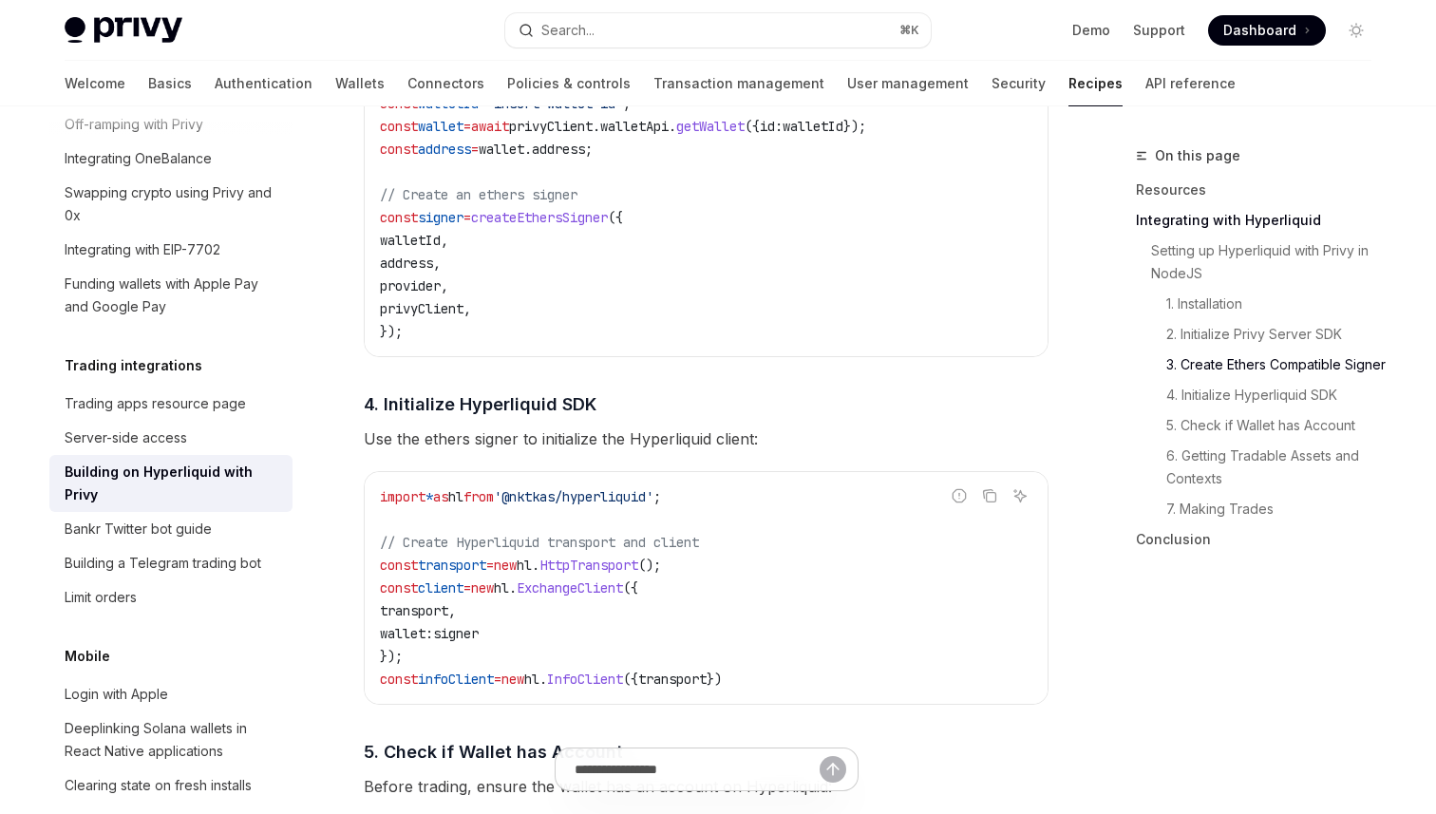
scroll to position [1706, 0]
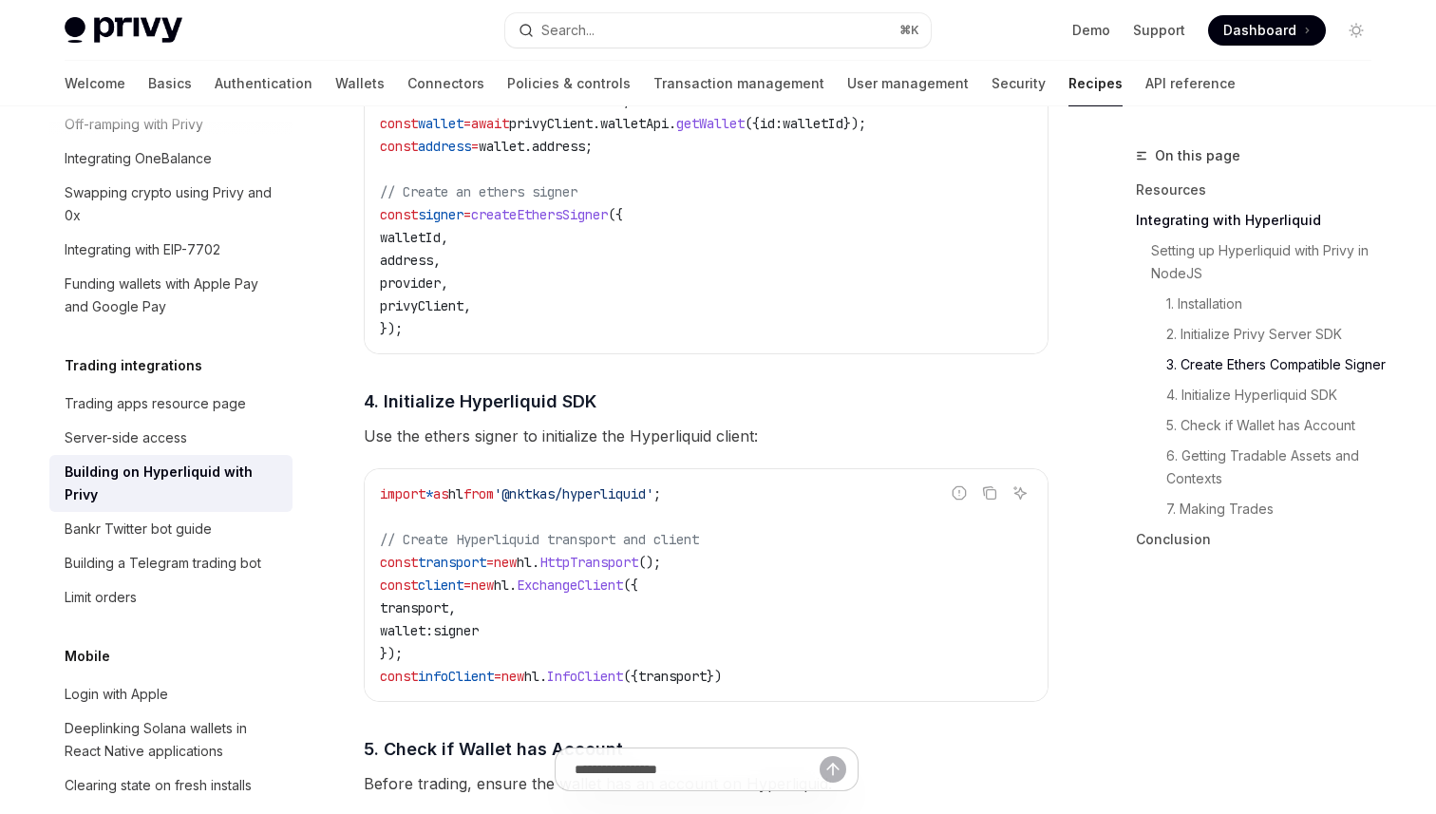
drag, startPoint x: 827, startPoint y: 677, endPoint x: 329, endPoint y: 566, distance: 510.8
click at [329, 566] on div "**********" at bounding box center [528, 723] width 1048 height 4570
copy code "const transport = new hl . HttpTransport (); const client = new hl . ExchangeCl…"
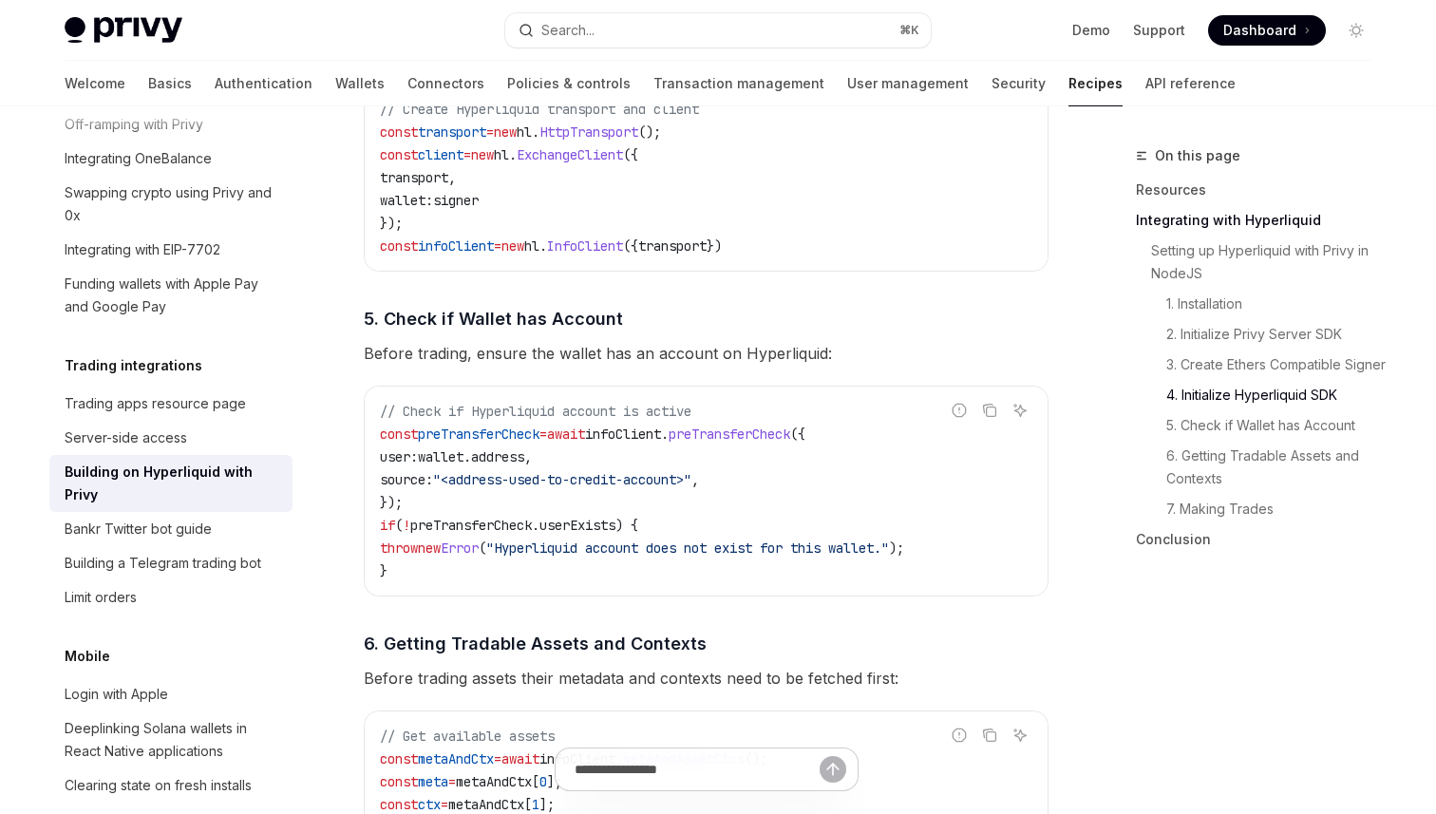
scroll to position [2138, 0]
click at [371, 434] on div "// Check if Hyperliquid account is active const preTransferCheck = await infoCl…" at bounding box center [706, 489] width 683 height 209
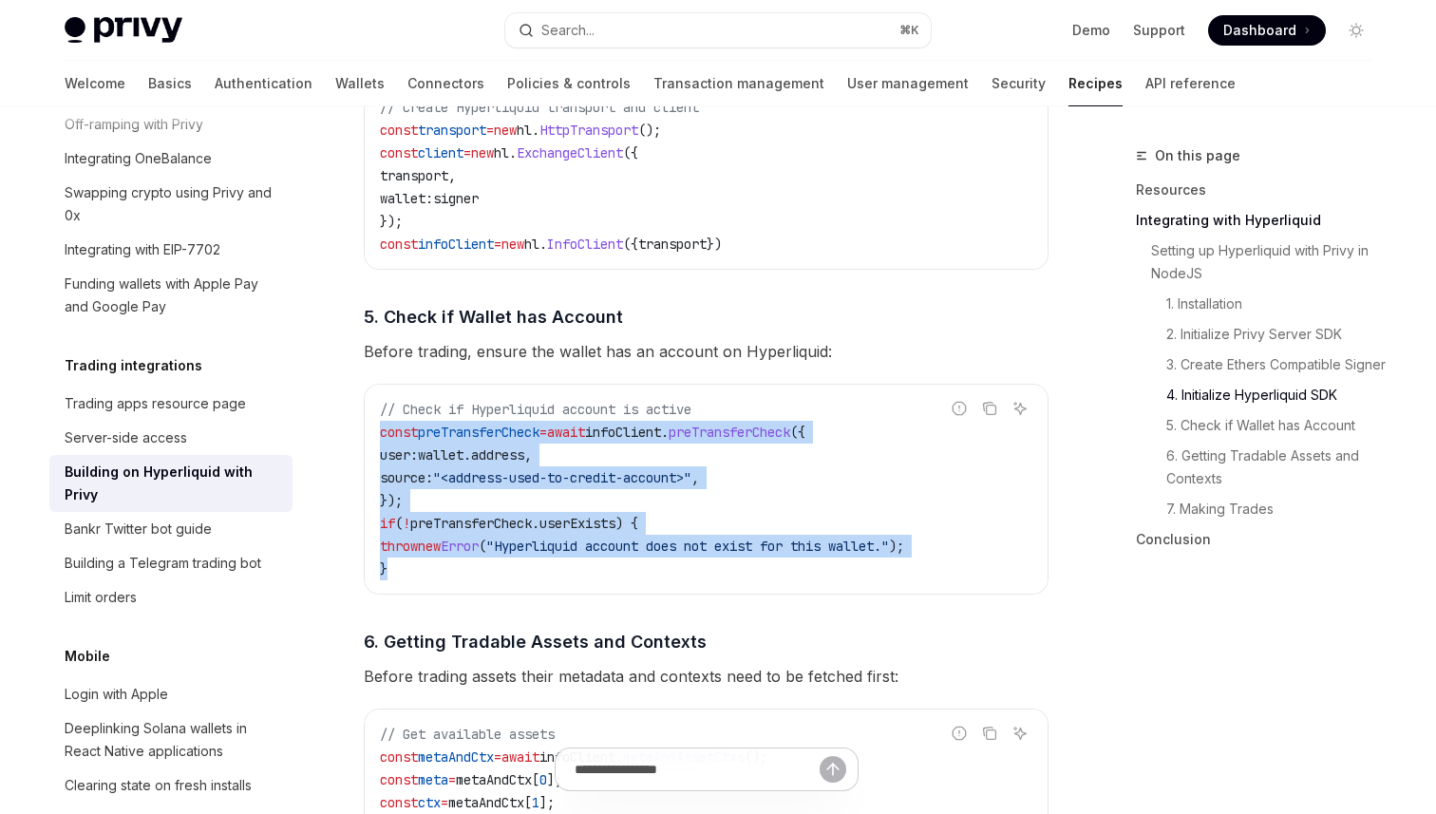
drag, startPoint x: 377, startPoint y: 438, endPoint x: 418, endPoint y: 568, distance: 136.4
click at [418, 568] on div "// Check if Hyperliquid account is active const preTransferCheck = await infoCl…" at bounding box center [706, 489] width 683 height 209
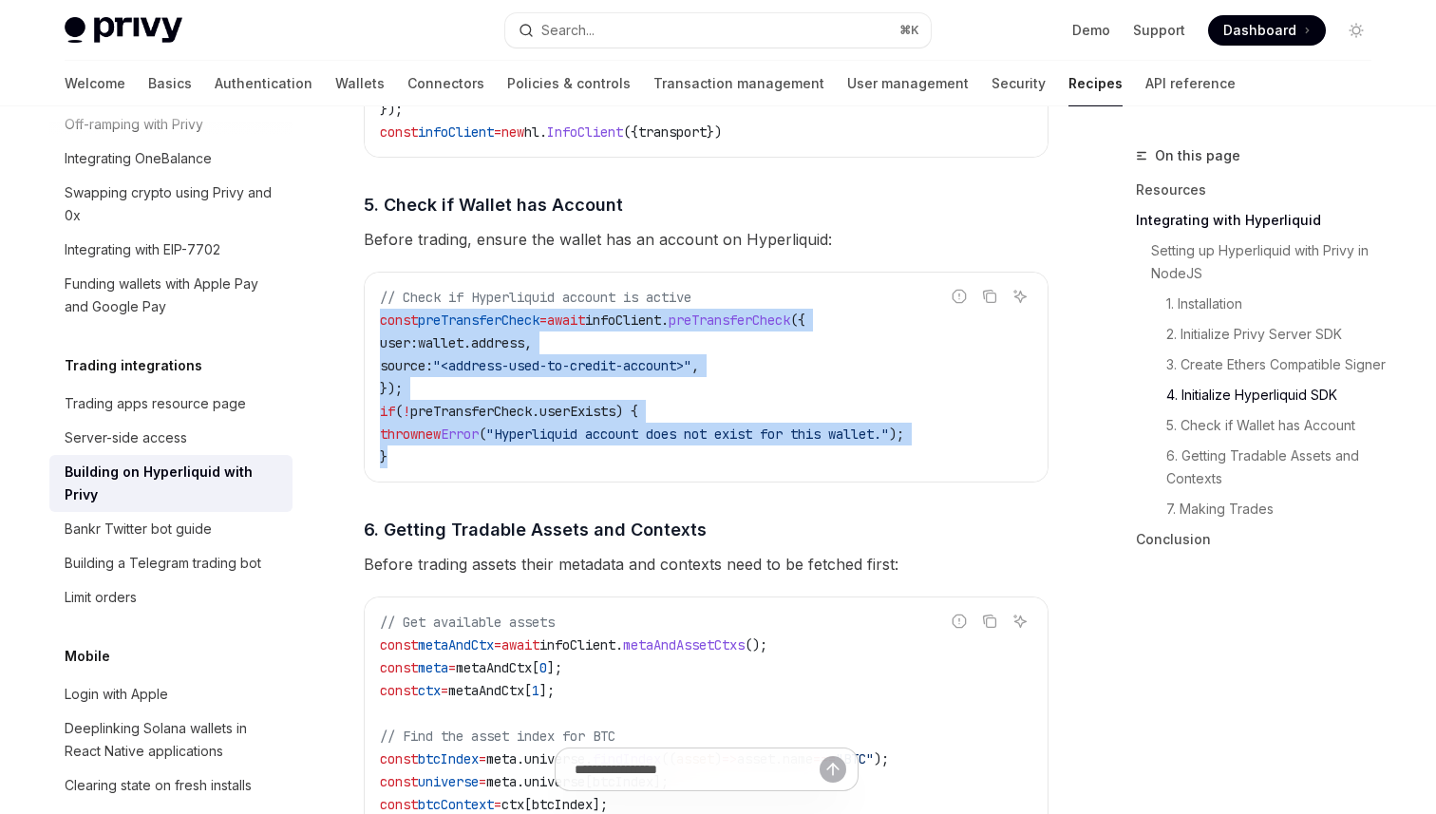
scroll to position [2227, 0]
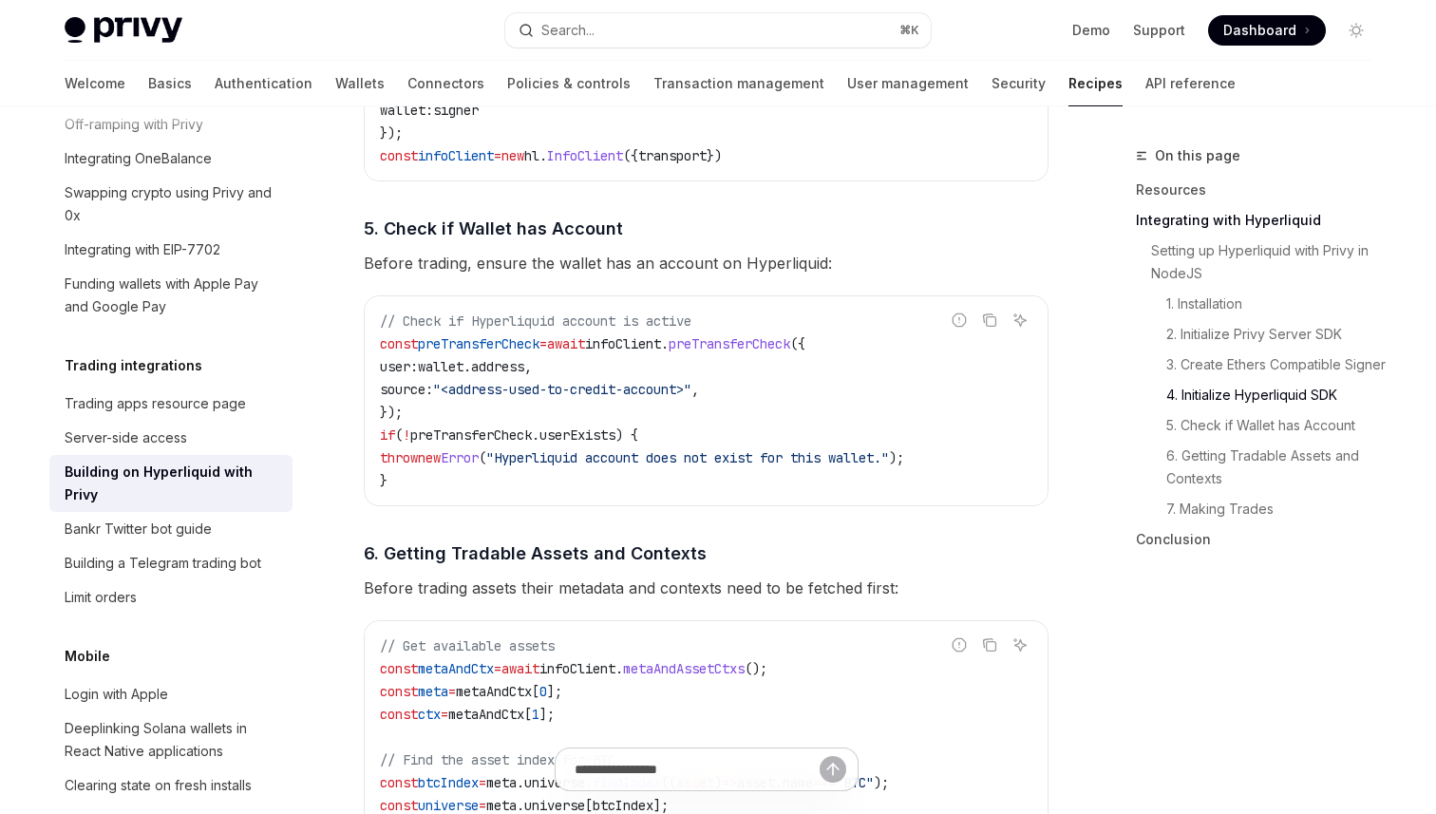
click at [418, 517] on div "​ Setting up Hyperliquid with Privy in NodeJS We’ll be using the Hyperliquid SD…" at bounding box center [706, 270] width 685 height 3141
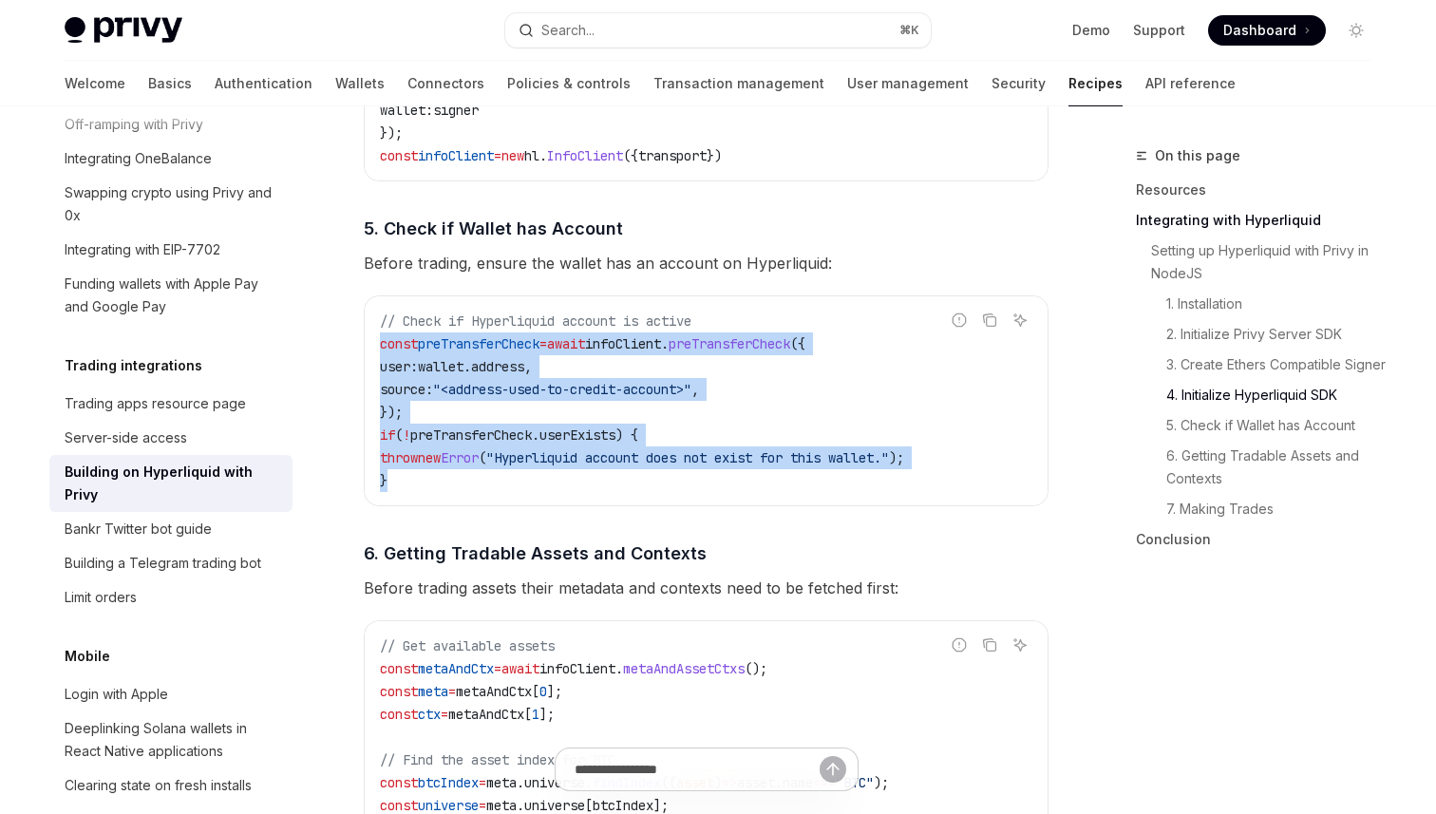
drag, startPoint x: 403, startPoint y: 485, endPoint x: 354, endPoint y: 349, distance: 145.1
click at [354, 349] on div "**********" at bounding box center [528, 203] width 1048 height 4570
copy code "const preTransferCheck = await infoClient . preTransferCheck ({ user: wallet . …"
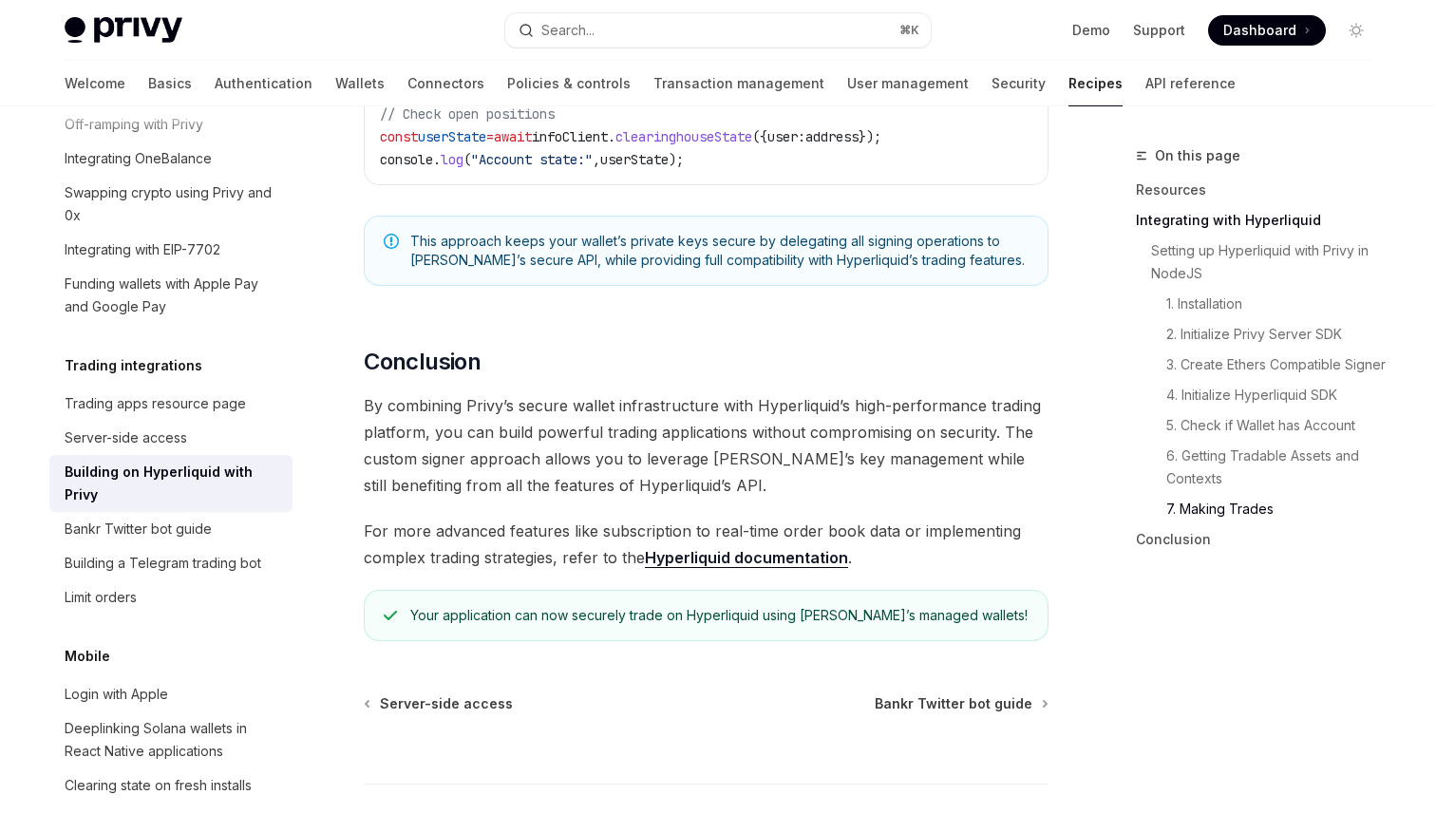
scroll to position [3774, 0]
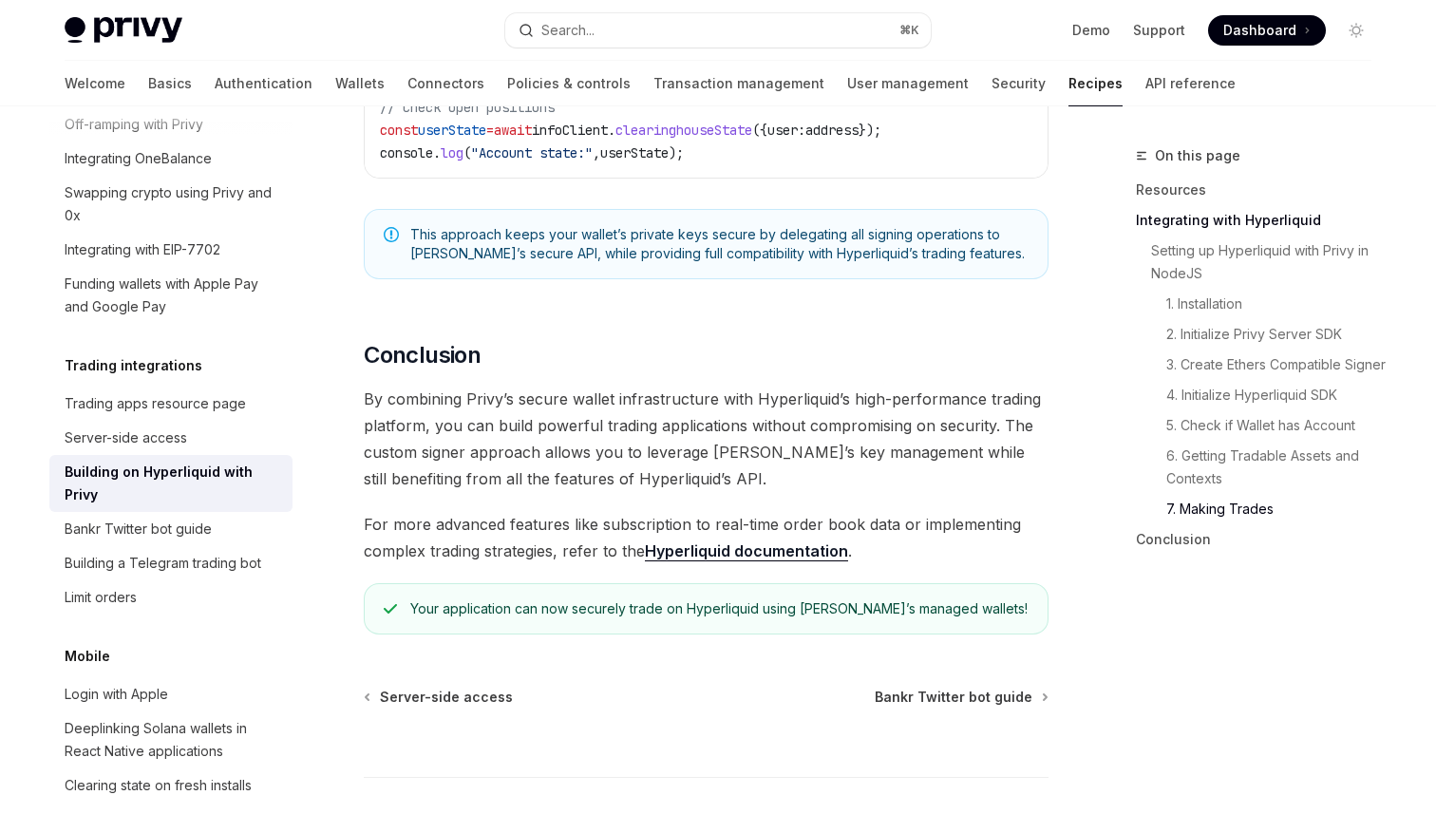
click at [773, 561] on link "Hyperliquid documentation" at bounding box center [746, 551] width 203 height 20
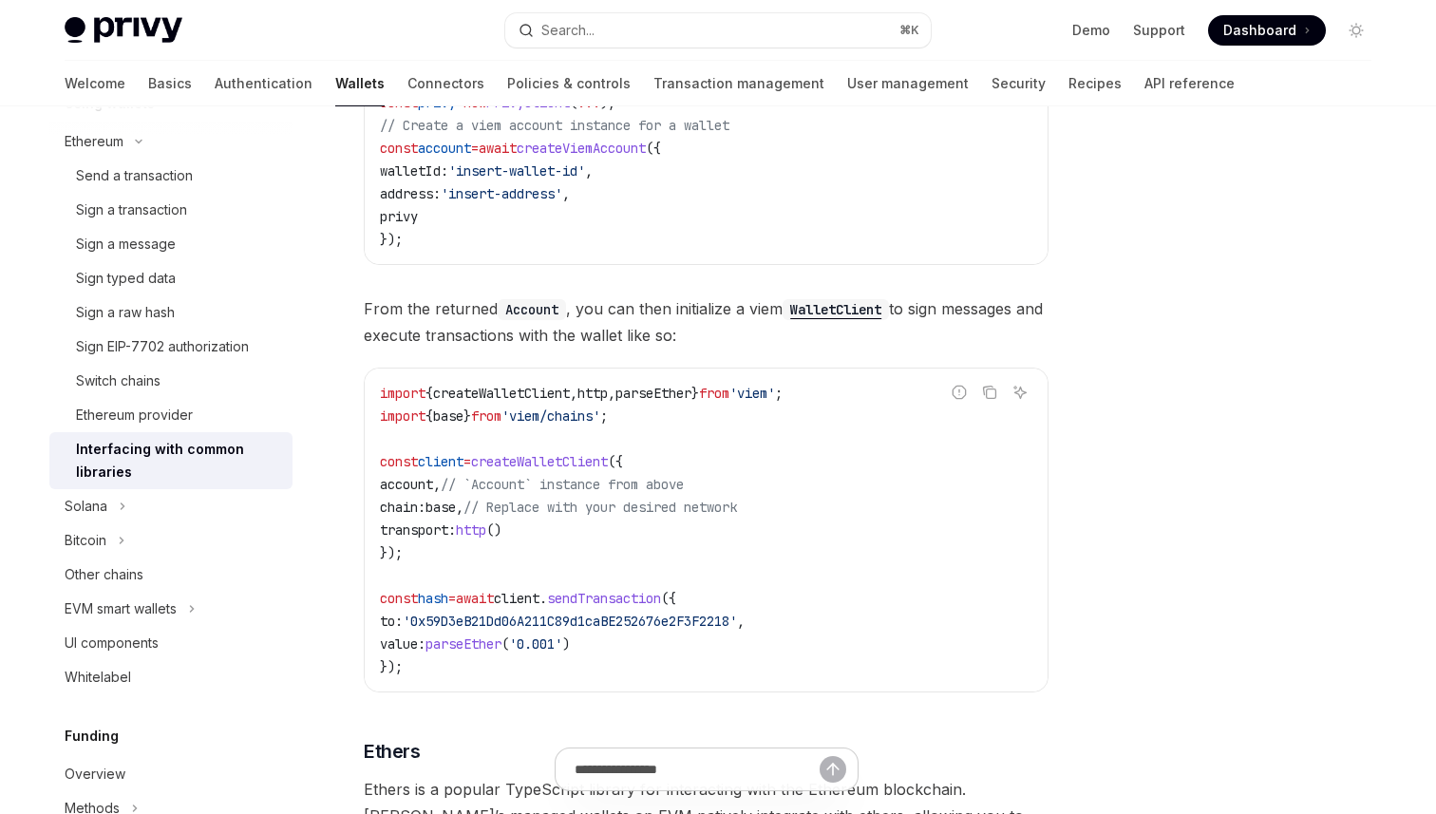
scroll to position [1035, 0]
